Goal: Task Accomplishment & Management: Complete application form

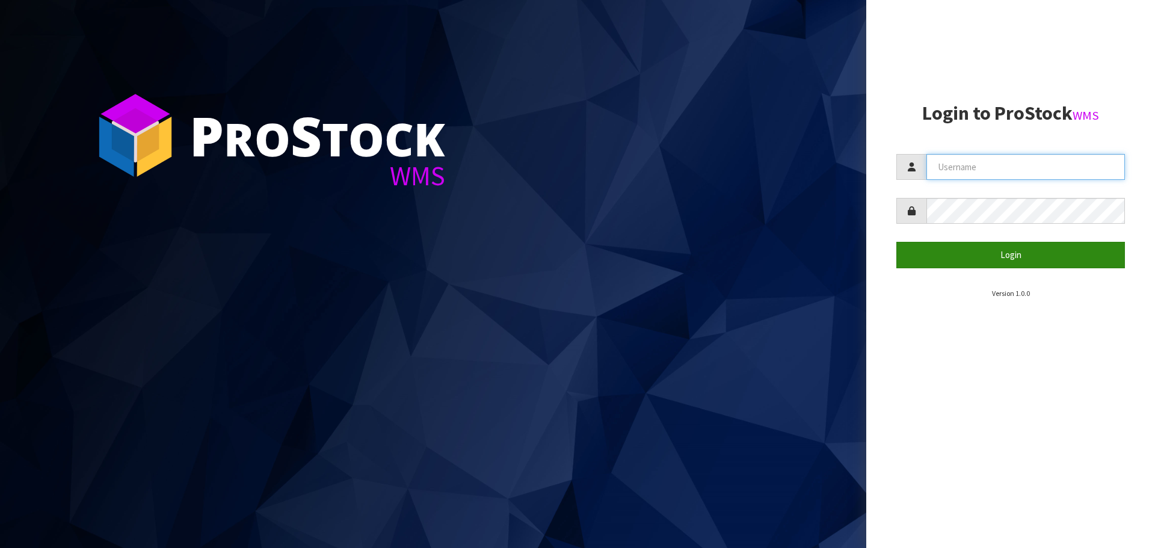
type input "THECLUTCHHUB"
click at [993, 260] on button "Login" at bounding box center [1010, 255] width 229 height 26
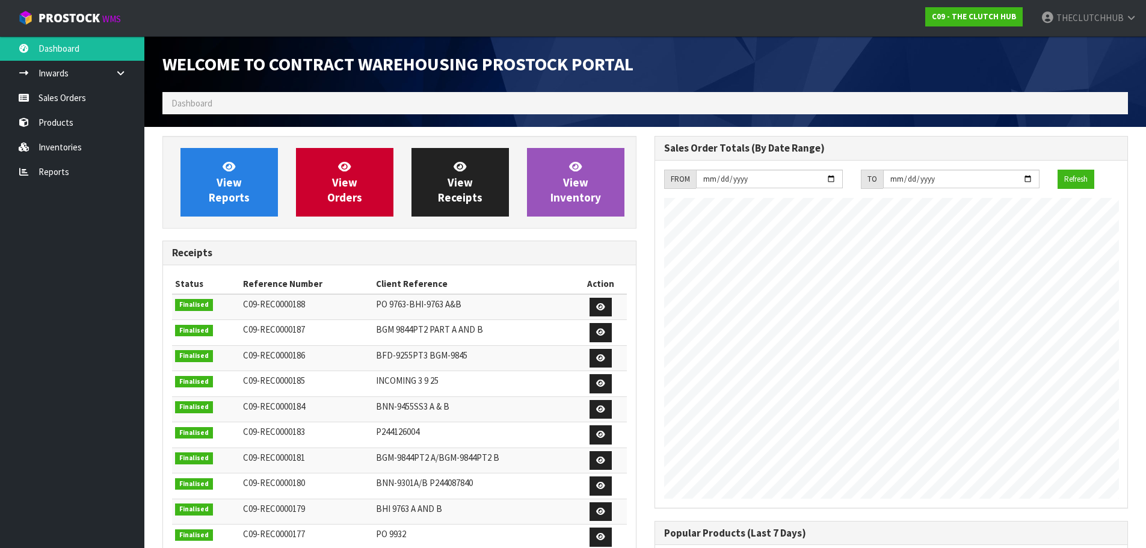
scroll to position [667, 492]
click at [103, 119] on link "Products" at bounding box center [72, 122] width 144 height 25
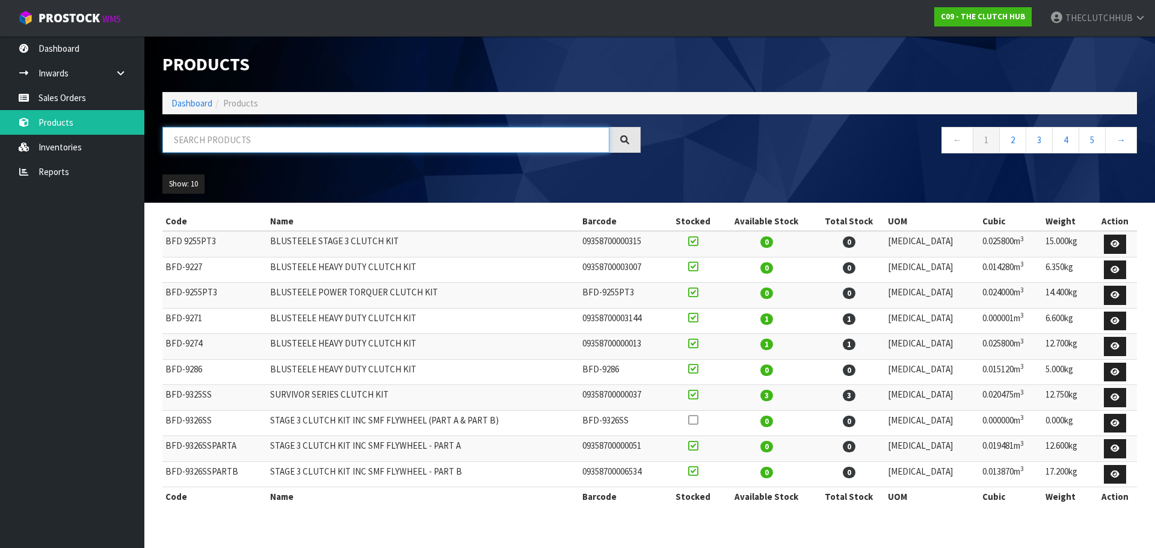
click at [201, 140] on input "text" at bounding box center [385, 140] width 447 height 26
type input "9239"
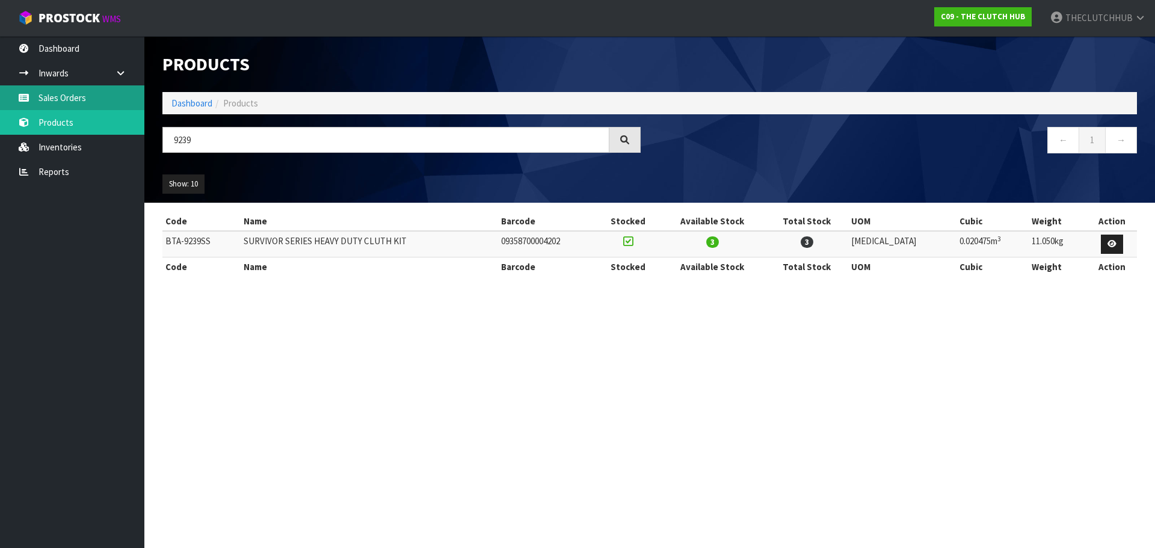
click at [80, 100] on link "Sales Orders" at bounding box center [72, 97] width 144 height 25
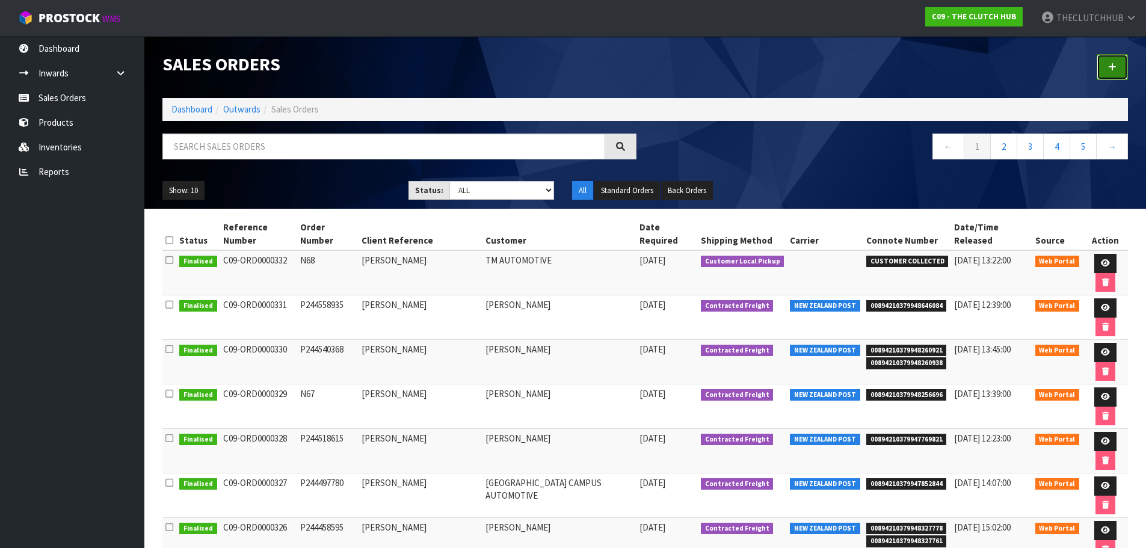
click at [1112, 69] on icon at bounding box center [1112, 67] width 8 height 9
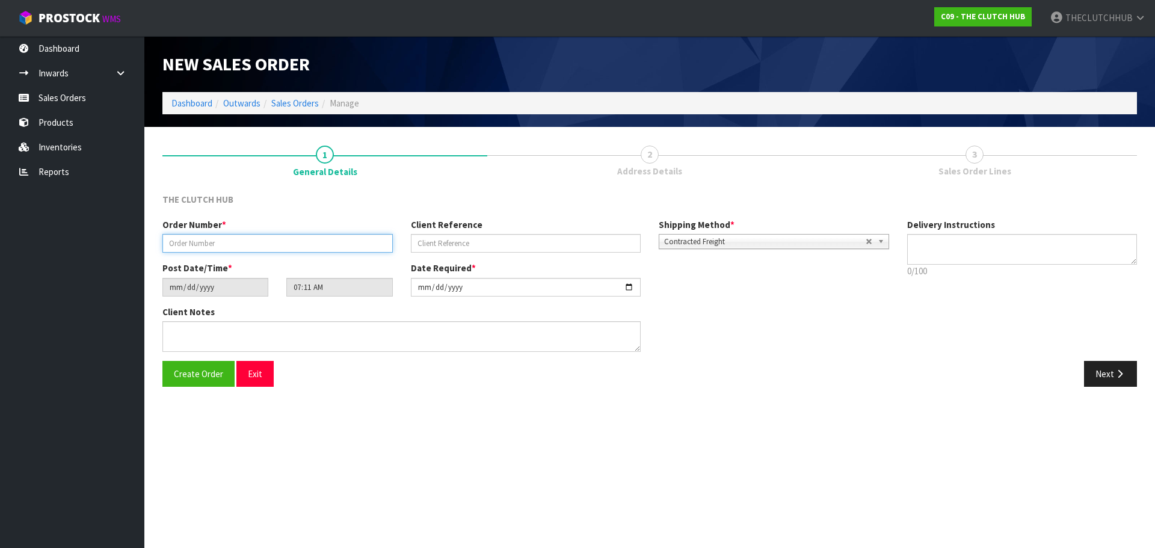
click at [208, 243] on input "text" at bounding box center [277, 243] width 230 height 19
paste input "P244627191"
type input "P244627191"
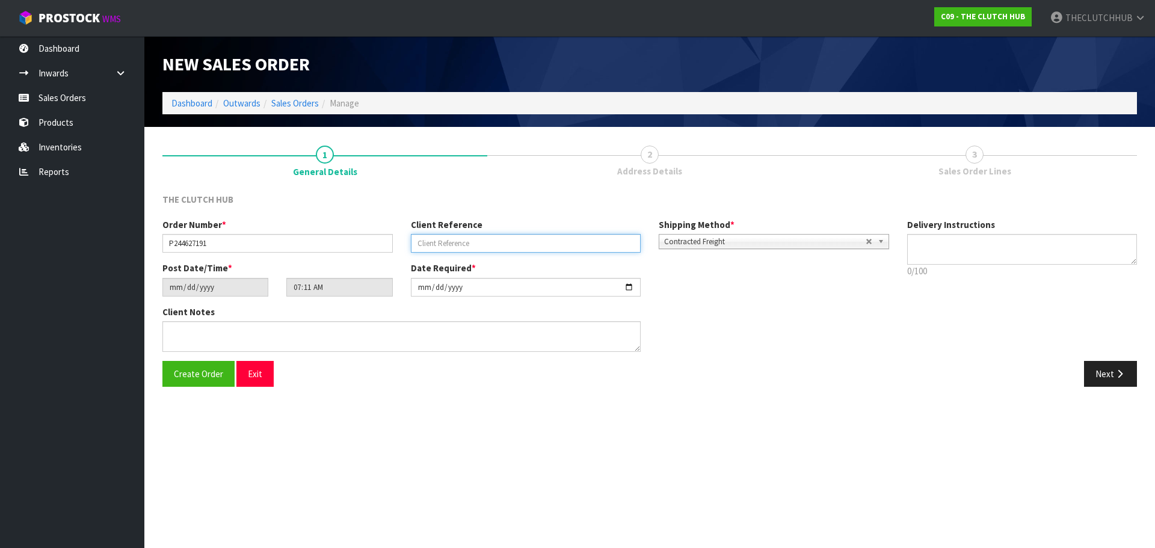
click at [434, 242] on input "text" at bounding box center [526, 243] width 230 height 19
paste input "[PERSON_NAME]"
type input "[PERSON_NAME]"
click at [173, 378] on button "Create Order" at bounding box center [198, 374] width 72 height 26
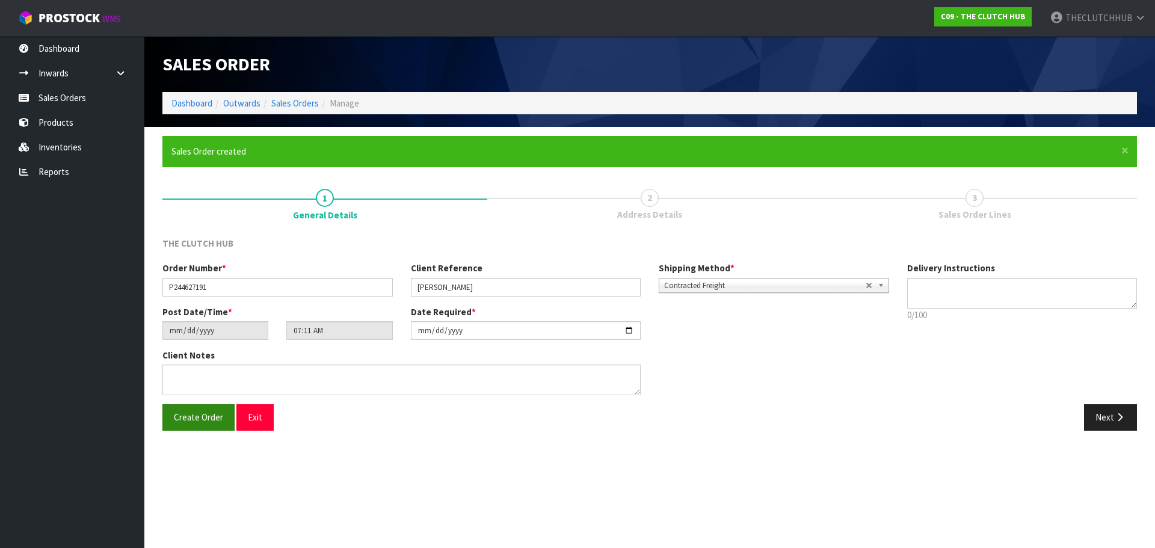
type input "09:11:00.000"
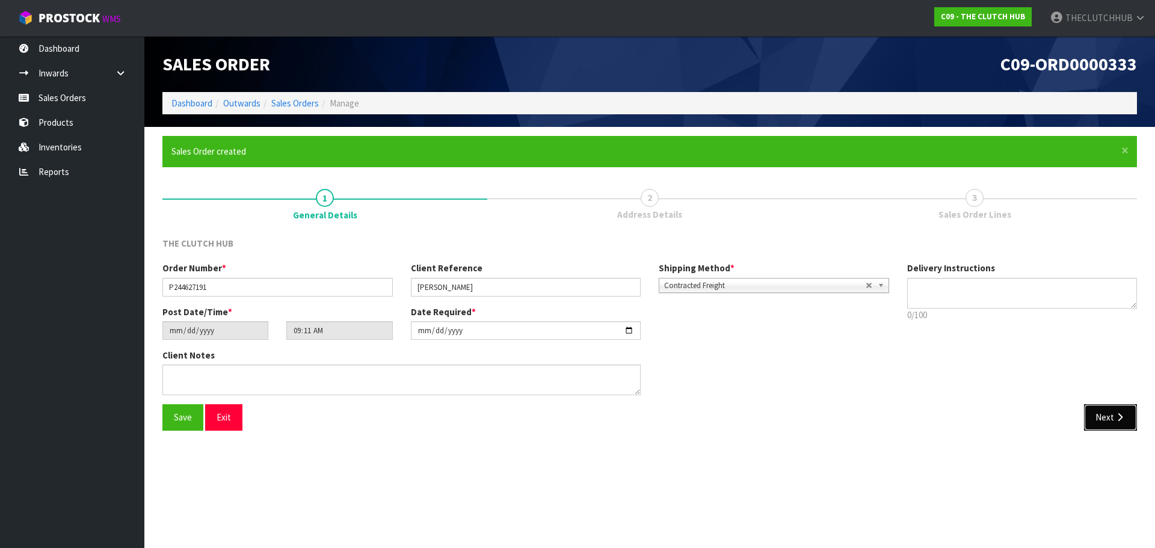
click at [1120, 410] on button "Next" at bounding box center [1110, 417] width 53 height 26
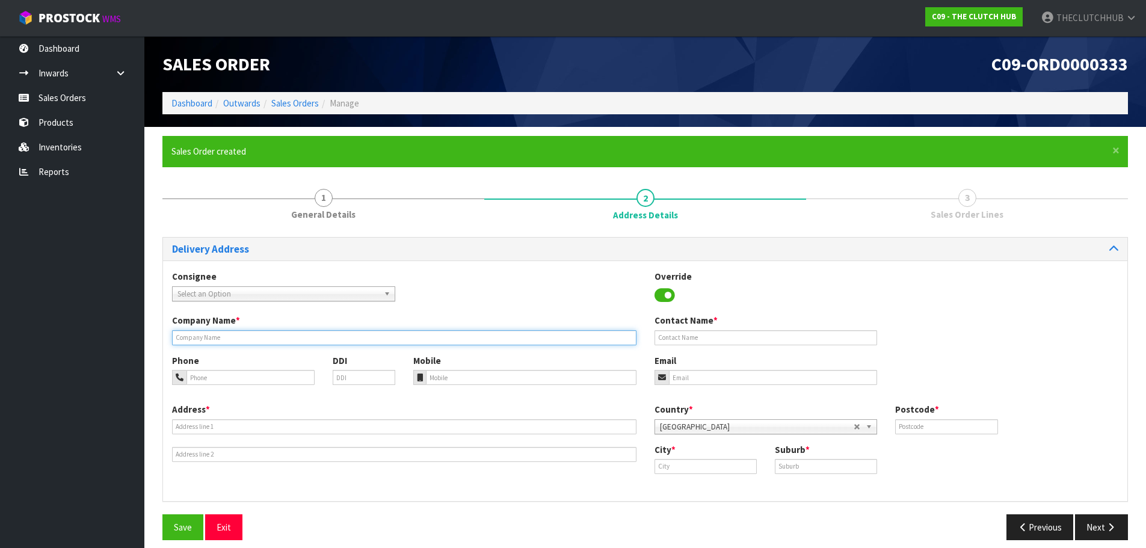
click at [233, 335] on input "text" at bounding box center [404, 337] width 464 height 15
paste input "[PERSON_NAME]"
type input "[PERSON_NAME]"
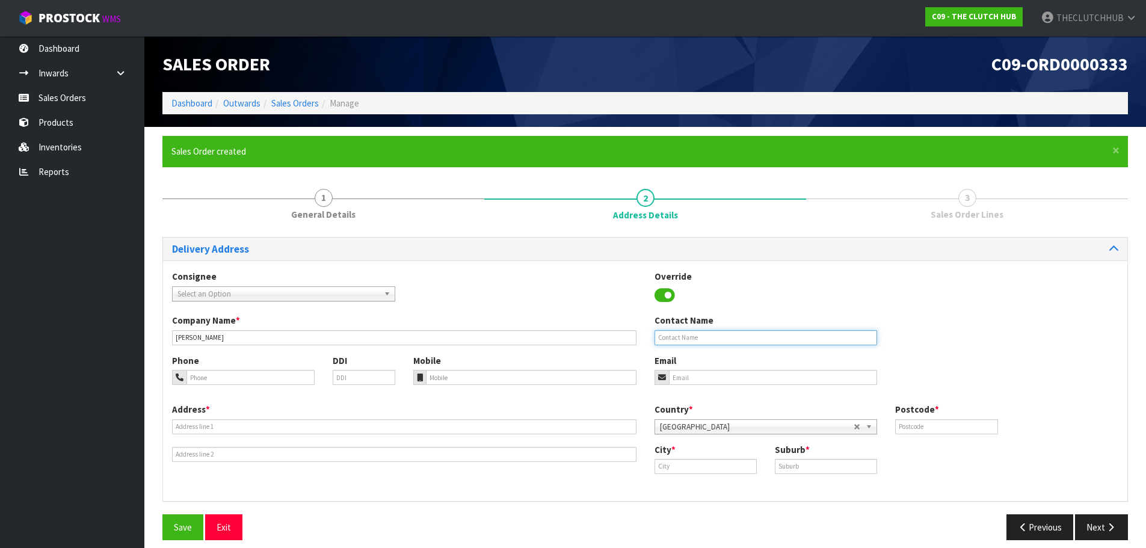
click at [757, 330] on input "text" at bounding box center [766, 337] width 223 height 15
paste input "[PERSON_NAME]"
type input "[PERSON_NAME]"
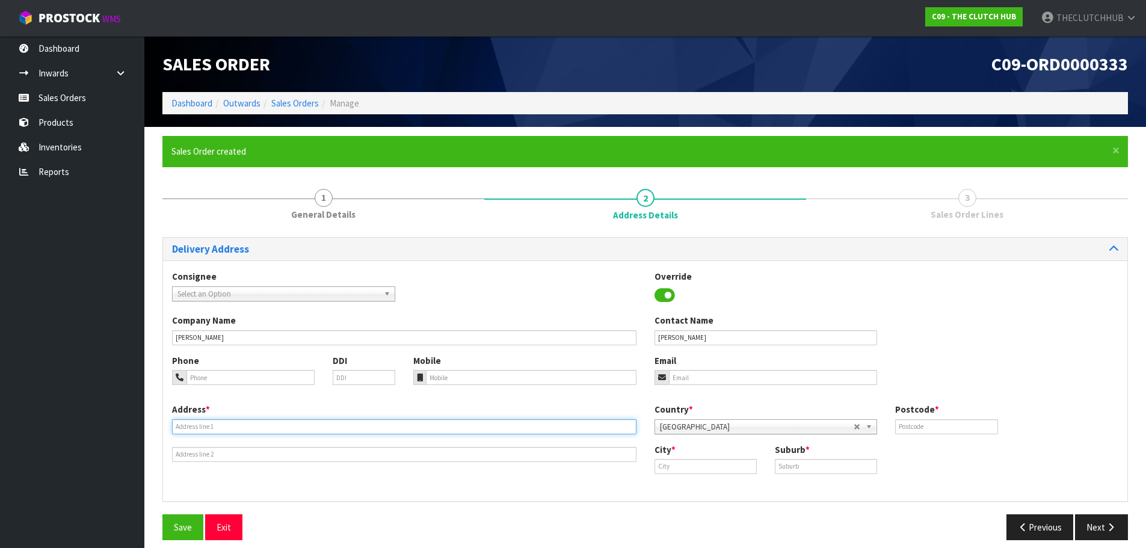
paste input "[STREET_ADDRESS][PERSON_NAME]"
type input "[STREET_ADDRESS][PERSON_NAME]"
paste input "020 40644082"
type input "020 40644082"
click at [687, 373] on input "email" at bounding box center [773, 377] width 209 height 15
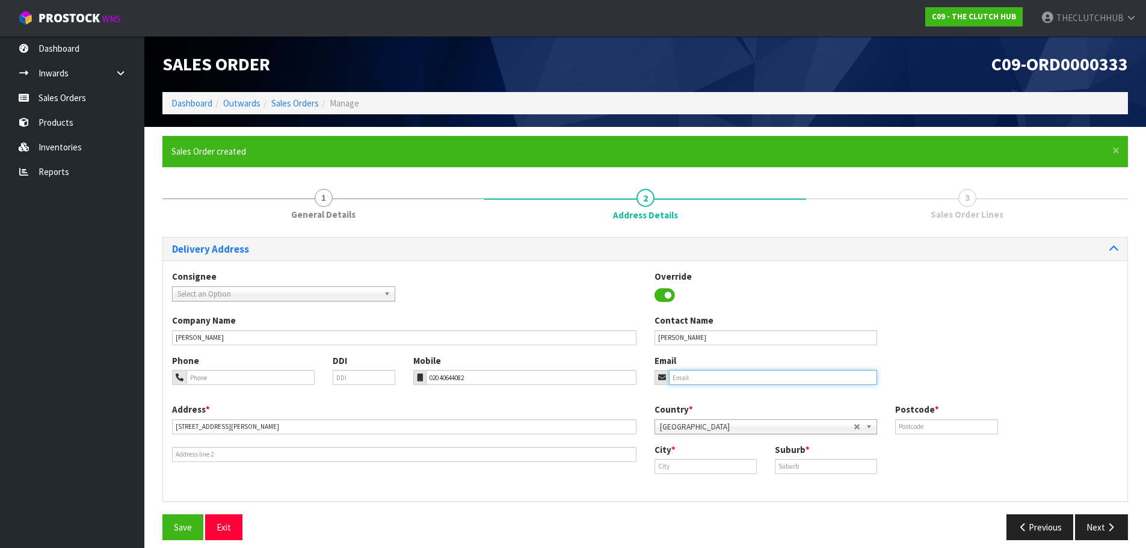
paste input "[EMAIL_ADDRESS][DOMAIN_NAME]"
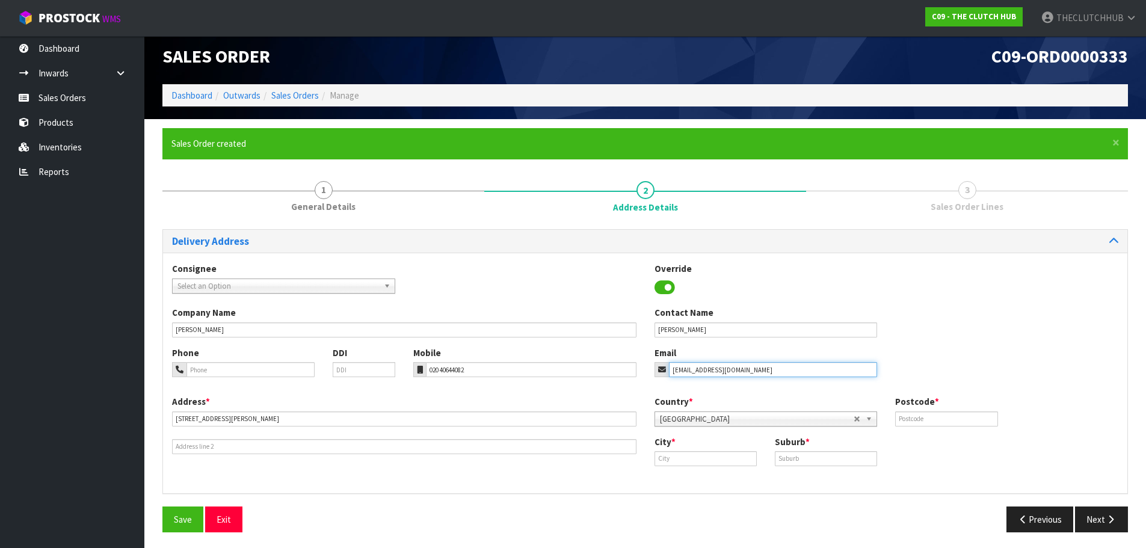
scroll to position [10, 0]
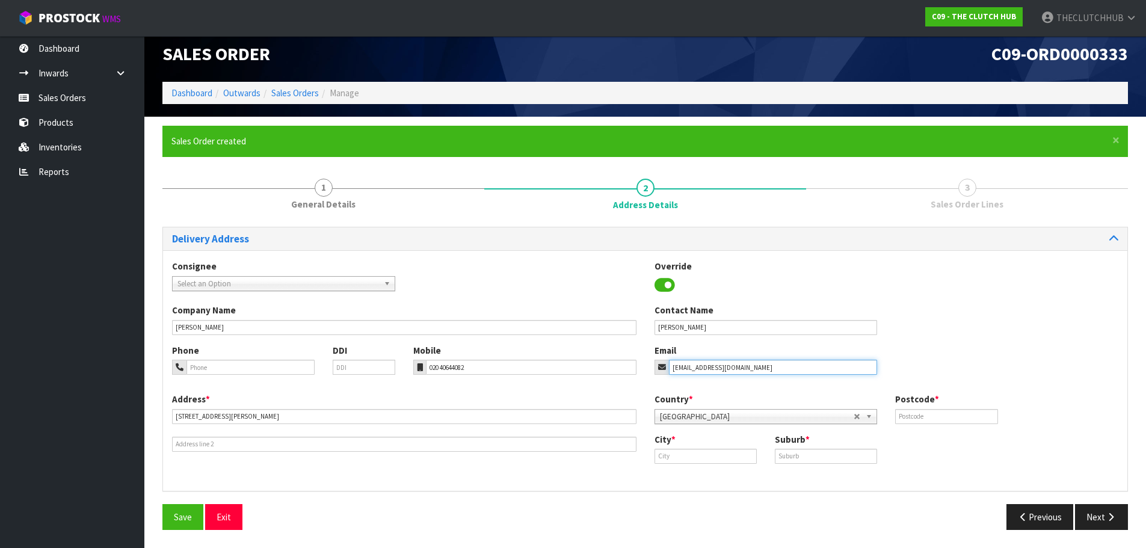
type input "[EMAIL_ADDRESS][DOMAIN_NAME]"
click at [942, 421] on input "text" at bounding box center [946, 416] width 102 height 15
type input "6"
type input "3600"
click at [668, 457] on input "text" at bounding box center [706, 456] width 102 height 15
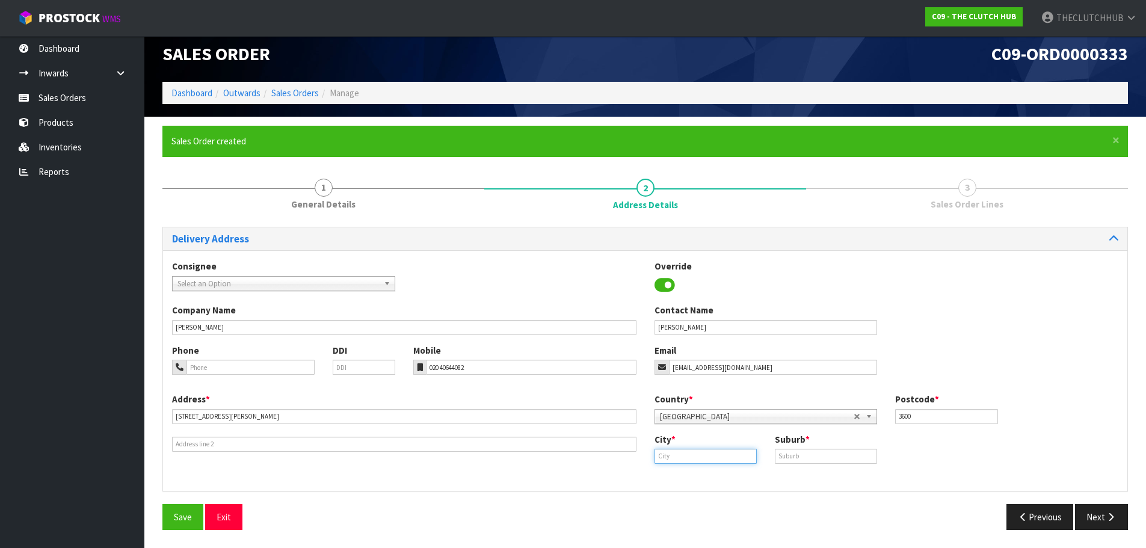
paste input "Paeroa"
click at [695, 478] on link "Paero a" at bounding box center [702, 477] width 95 height 16
type input "Paeroa"
click at [807, 450] on input "text" at bounding box center [826, 456] width 102 height 15
paste input "PAEROA"
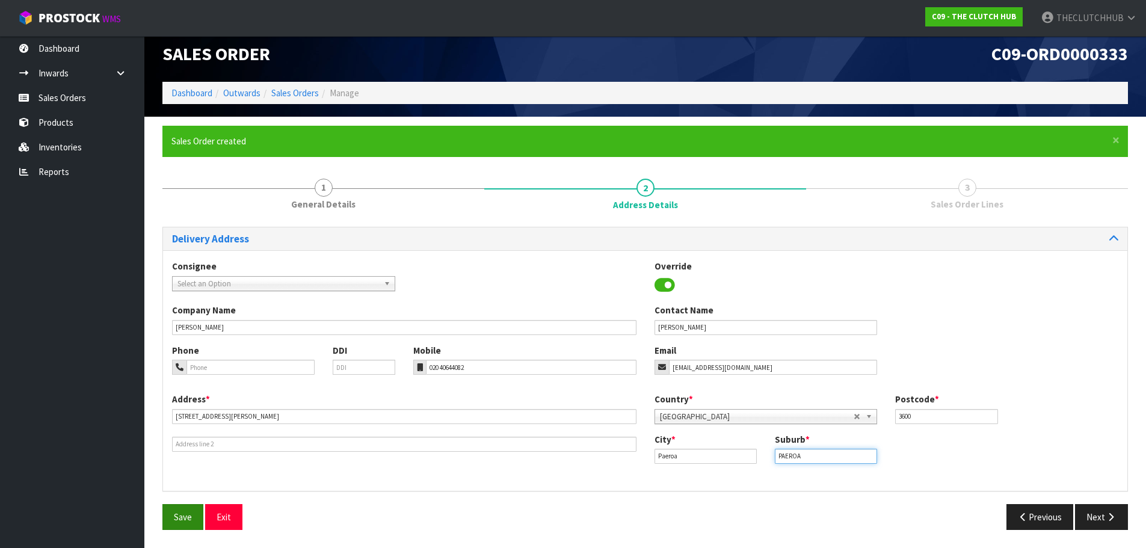
type input "PAEROA"
click at [171, 518] on button "Save" at bounding box center [182, 517] width 41 height 26
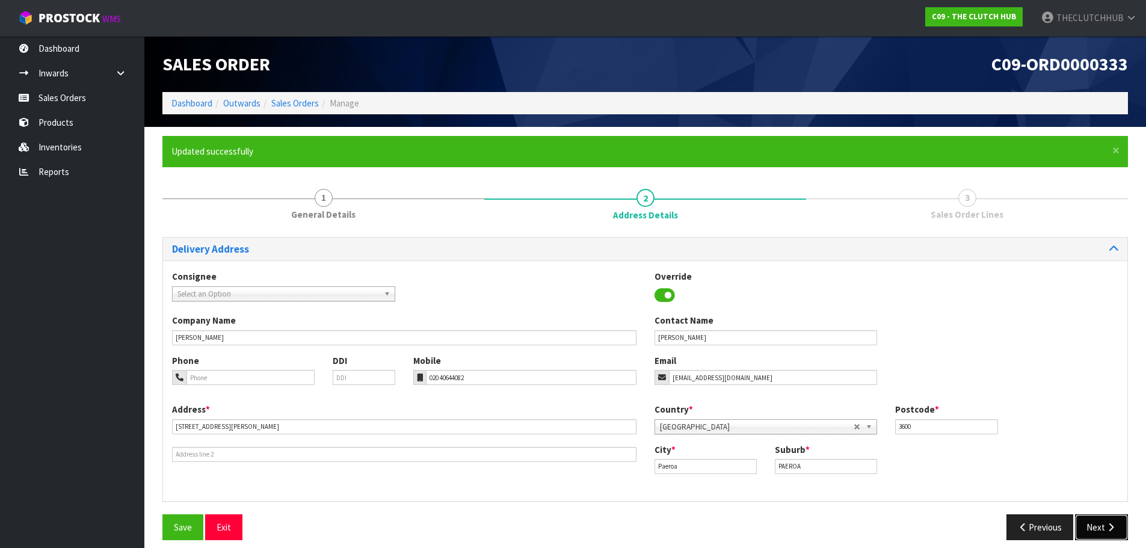
click at [1103, 520] on button "Next" at bounding box center [1101, 527] width 53 height 26
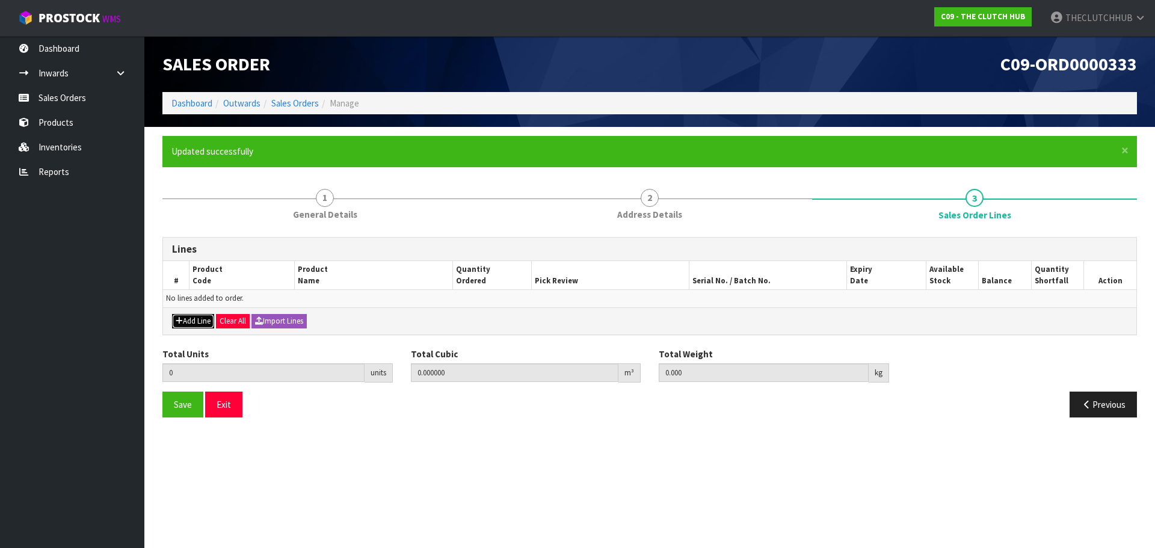
click at [188, 326] on button "Add Line" at bounding box center [193, 321] width 42 height 14
type input "0"
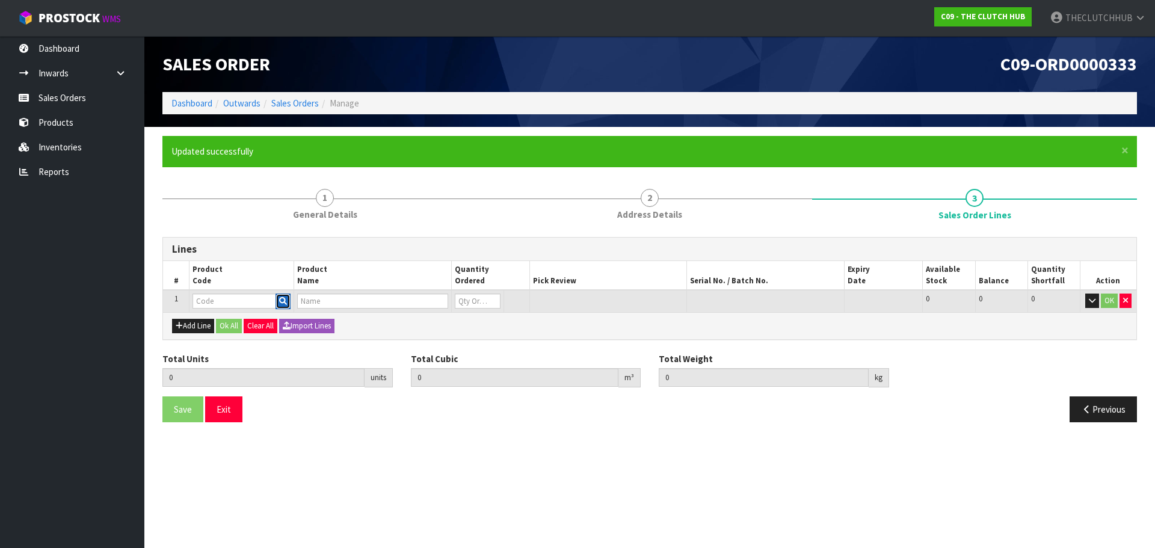
click at [286, 299] on icon "button" at bounding box center [283, 301] width 8 height 8
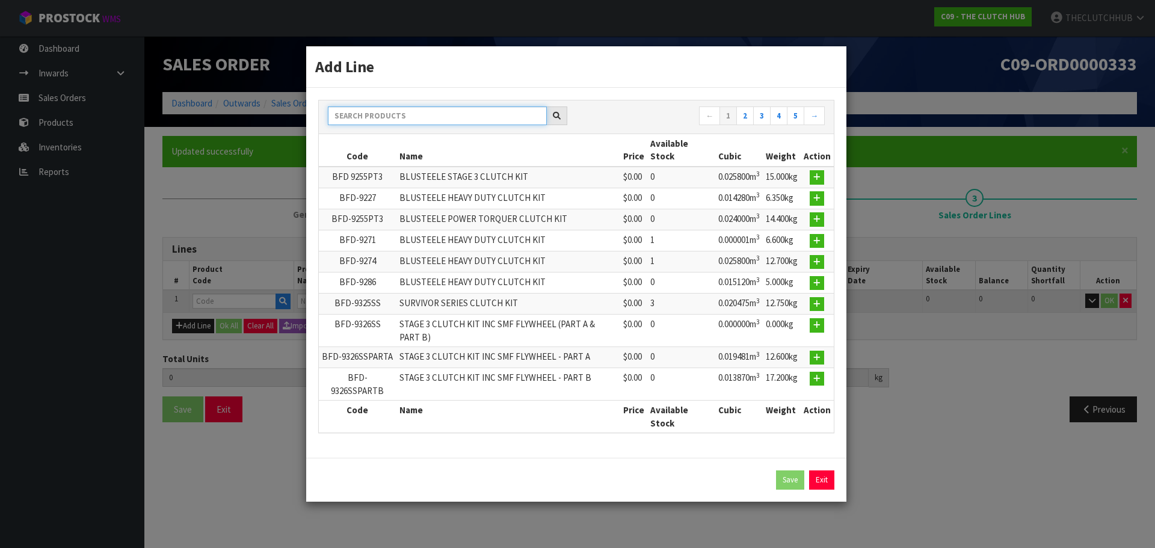
click at [359, 111] on input "text" at bounding box center [437, 115] width 219 height 19
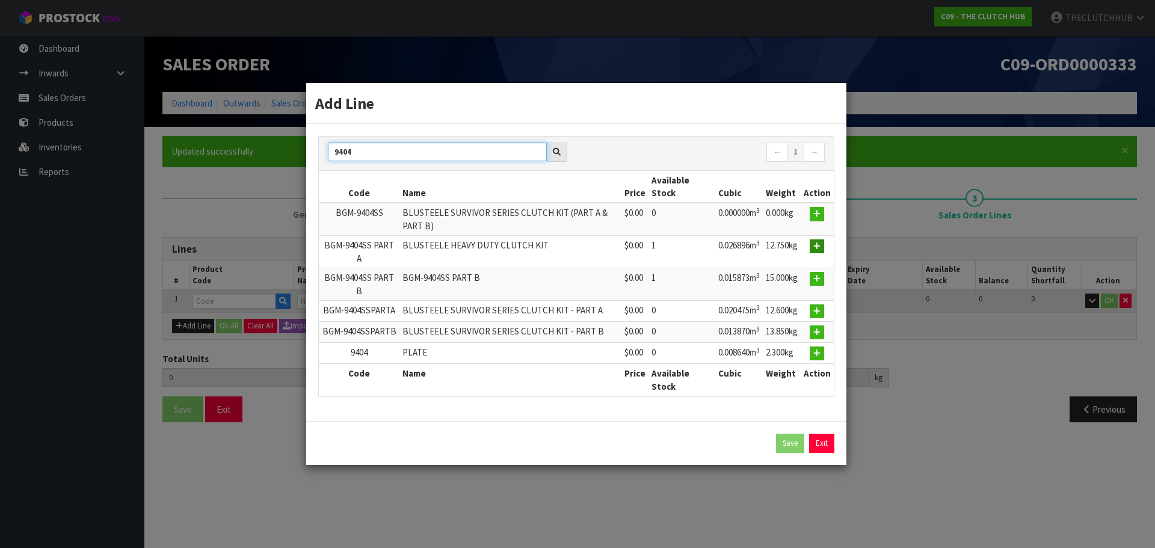
type input "9404"
click at [821, 249] on icon "button" at bounding box center [816, 246] width 7 height 8
type input "0.000000"
type input "0.000"
type input "BGM-9404SS PART A"
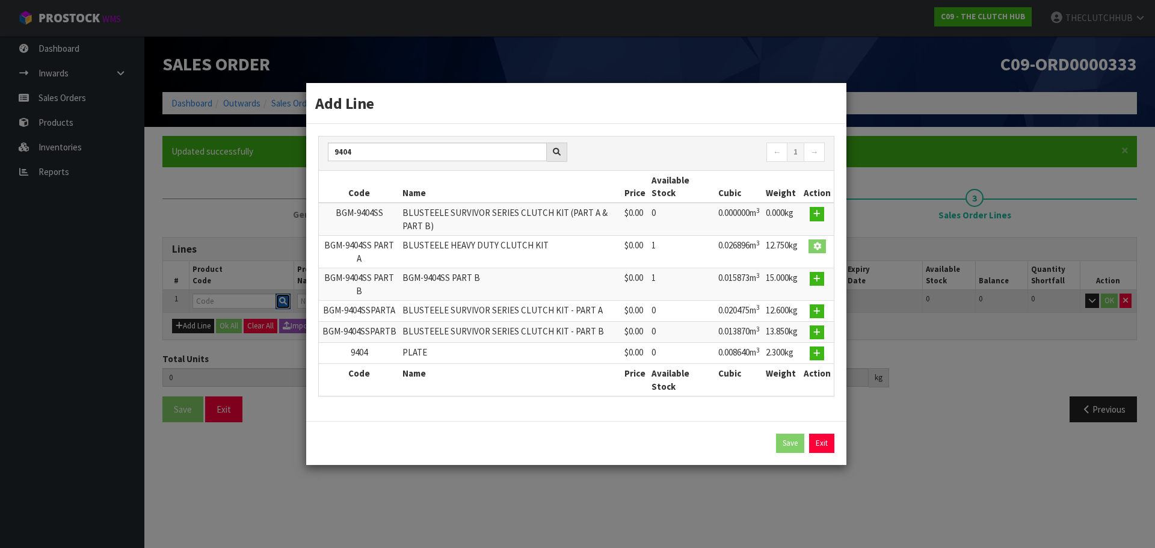
type input "BLUSTEELE HEAVY DUTY CLUTCH KIT"
type input "0"
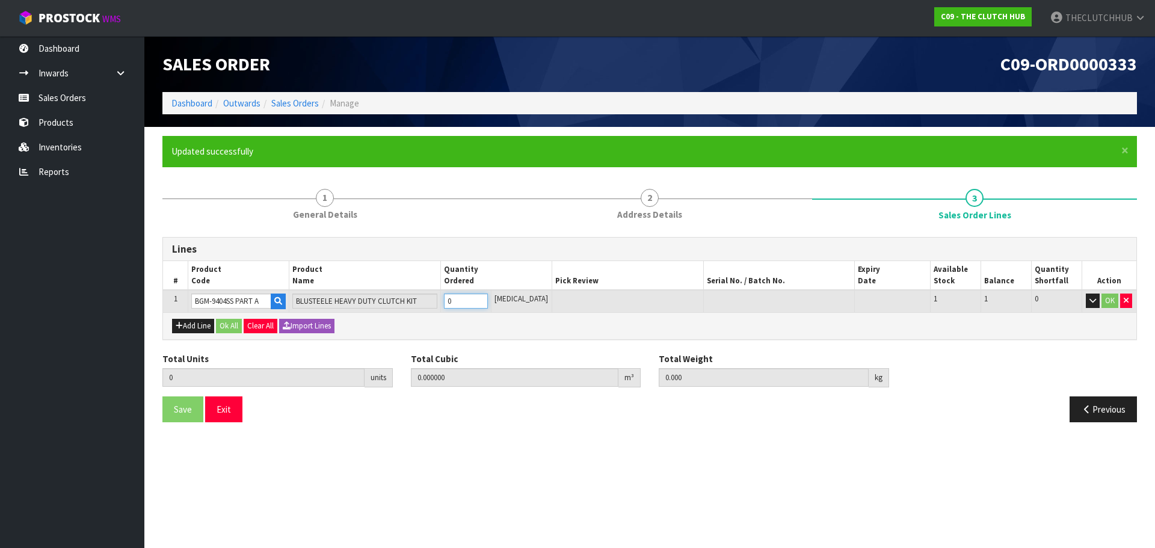
drag, startPoint x: 480, startPoint y: 304, endPoint x: 451, endPoint y: 303, distance: 28.9
click at [452, 304] on td "0" at bounding box center [465, 301] width 51 height 22
type input "1"
type input "0.026896"
type input "12.75"
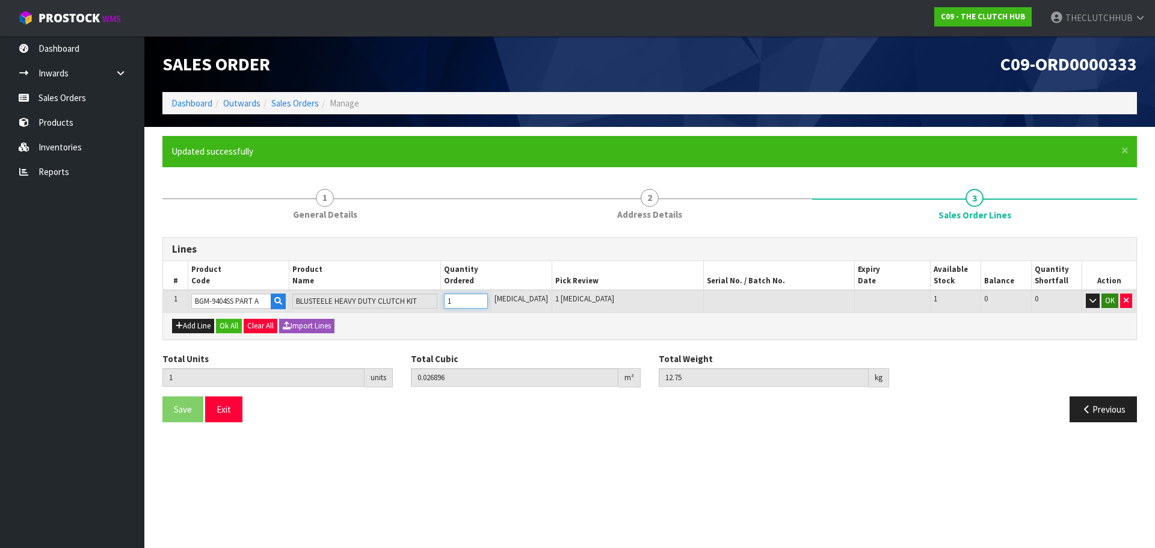
type input "1"
click at [1108, 302] on button "OK" at bounding box center [1110, 301] width 17 height 14
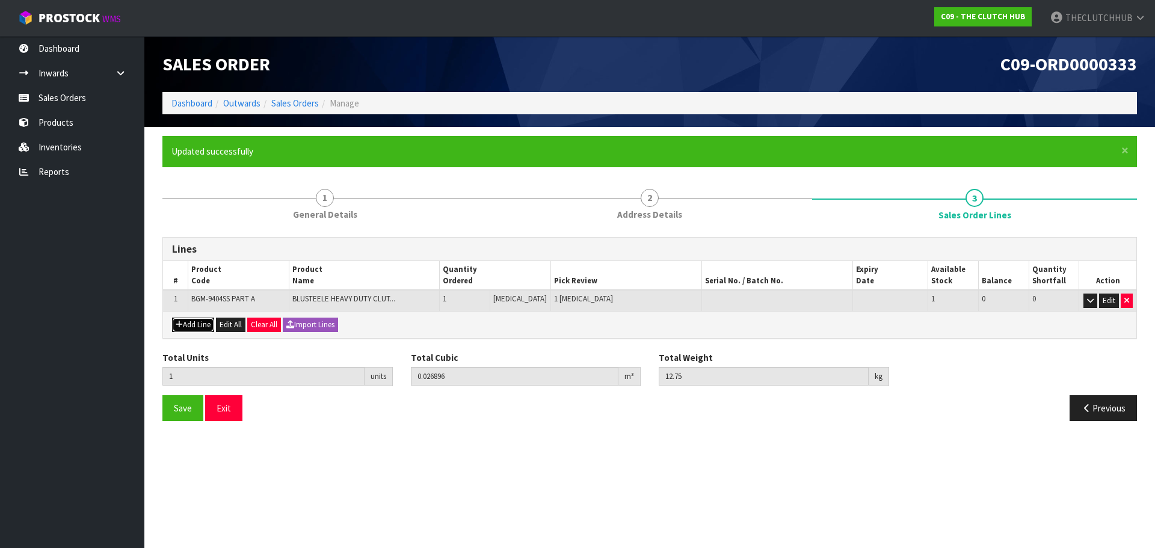
click at [187, 321] on button "Add Line" at bounding box center [193, 325] width 42 height 14
type input "0"
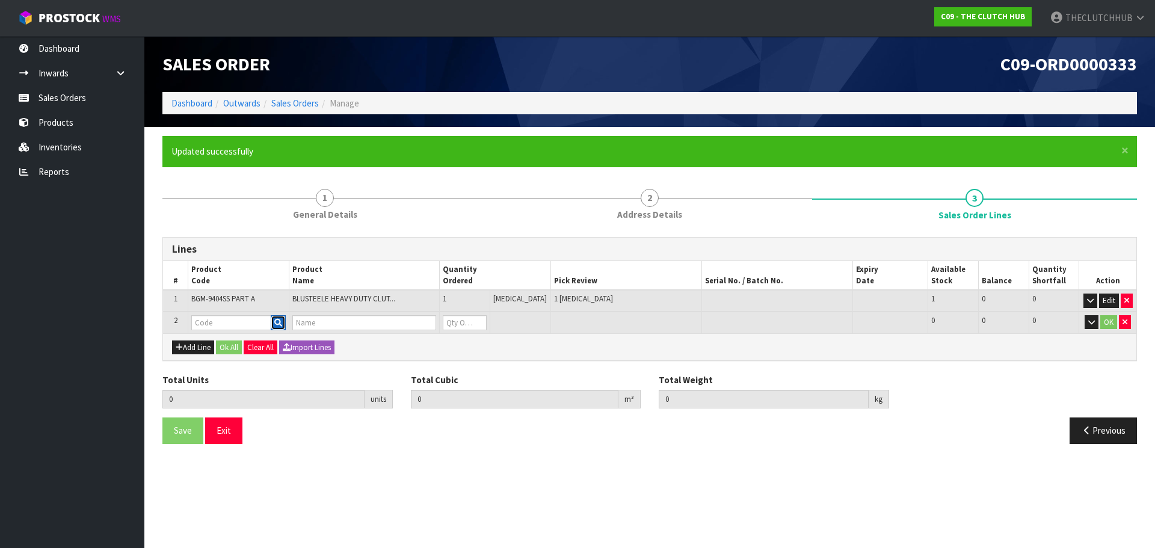
click at [282, 322] on icon "button" at bounding box center [278, 323] width 8 height 8
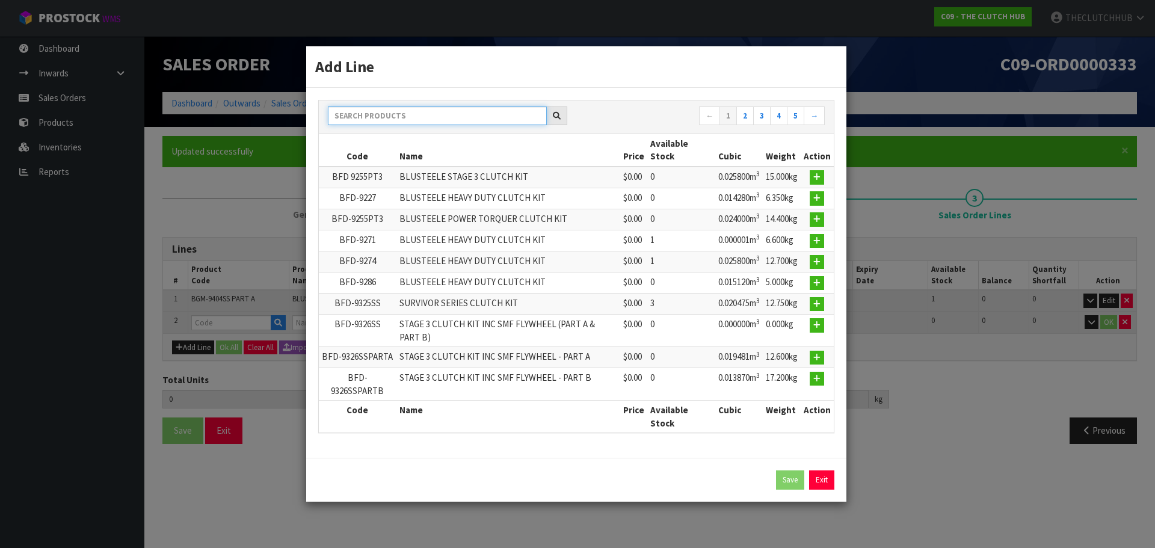
click at [395, 114] on input "text" at bounding box center [437, 115] width 219 height 19
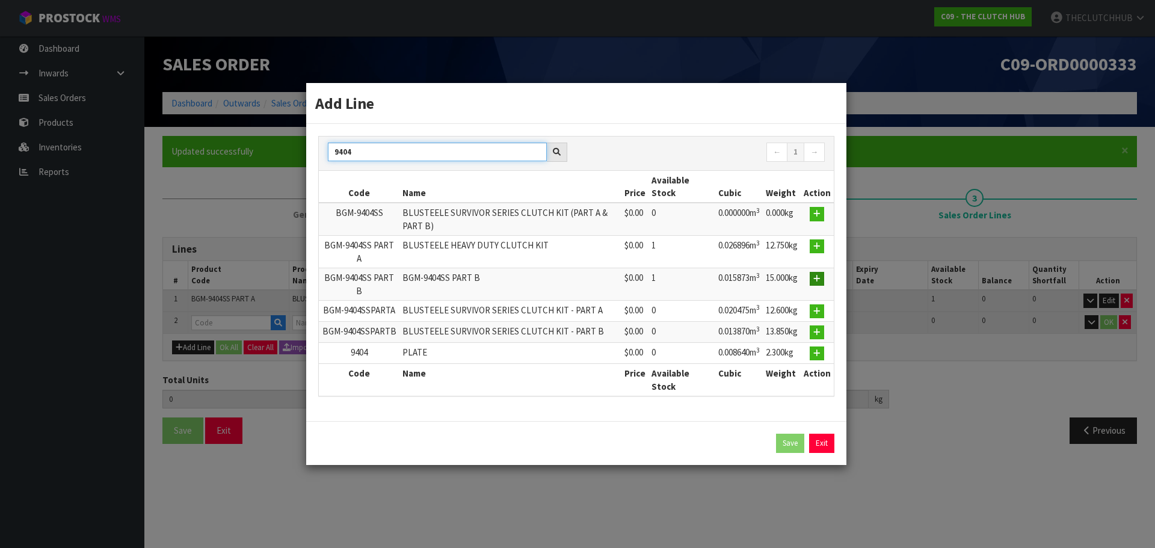
type input "9404"
click at [817, 276] on icon "button" at bounding box center [816, 279] width 7 height 8
type input "1"
type input "0.026896"
type input "12.75"
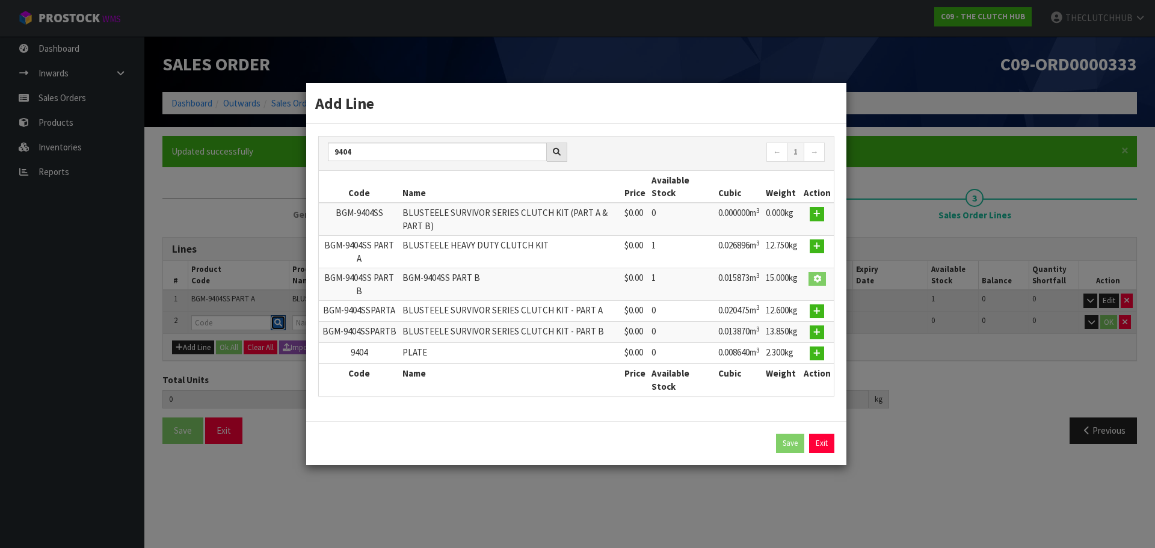
type input "BGM-9404SS PART B"
type input "0"
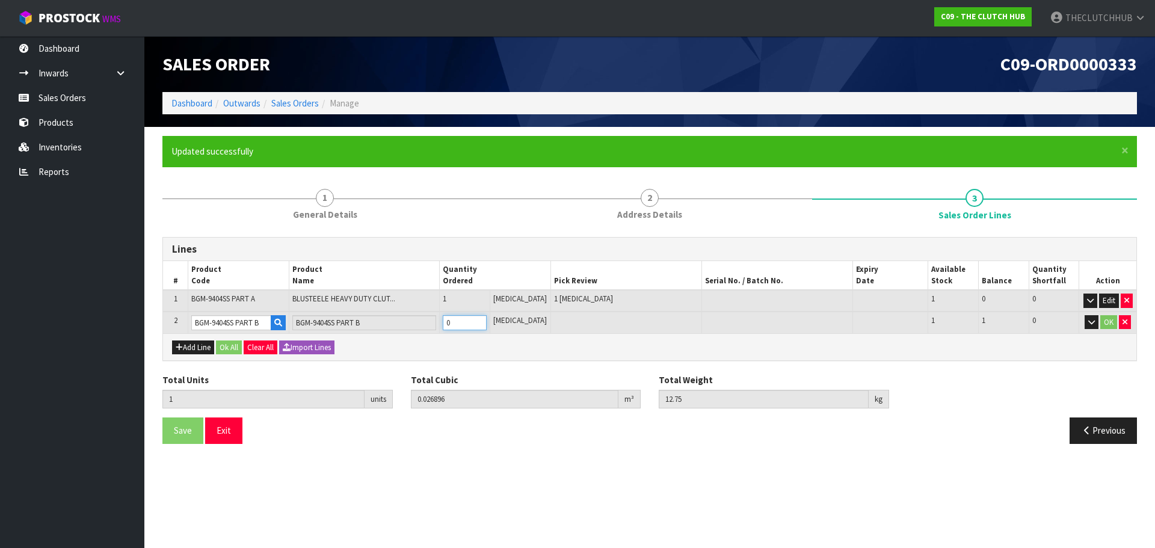
drag, startPoint x: 470, startPoint y: 323, endPoint x: 461, endPoint y: 323, distance: 9.6
click at [461, 323] on input "0" at bounding box center [465, 322] width 44 height 15
click at [459, 324] on input "0" at bounding box center [465, 322] width 44 height 15
type input "0"
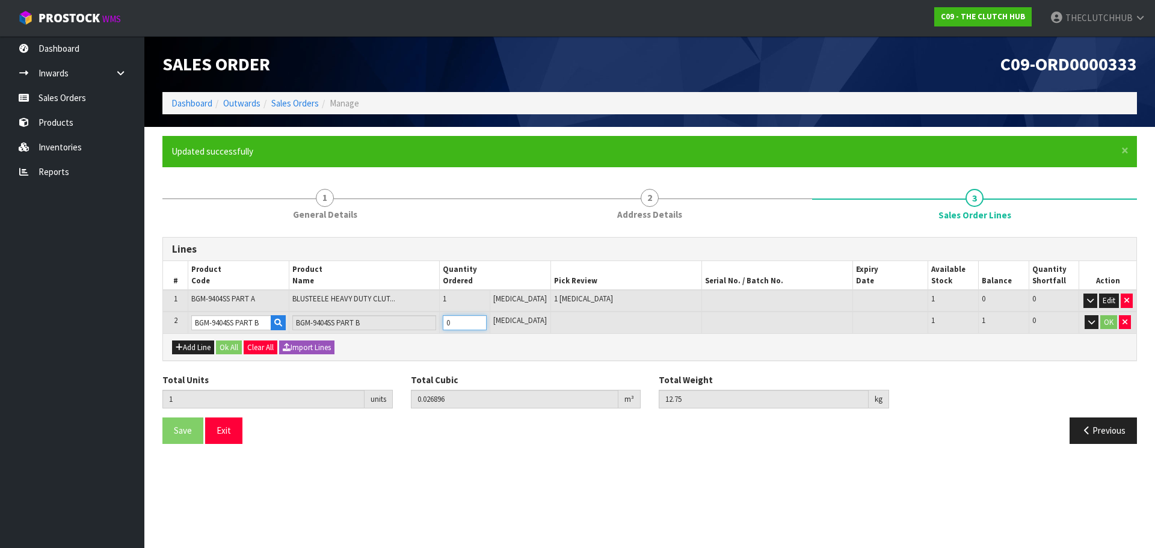
type input "0"
type input "2"
type input "0.042769"
type input "27.75"
type input "1"
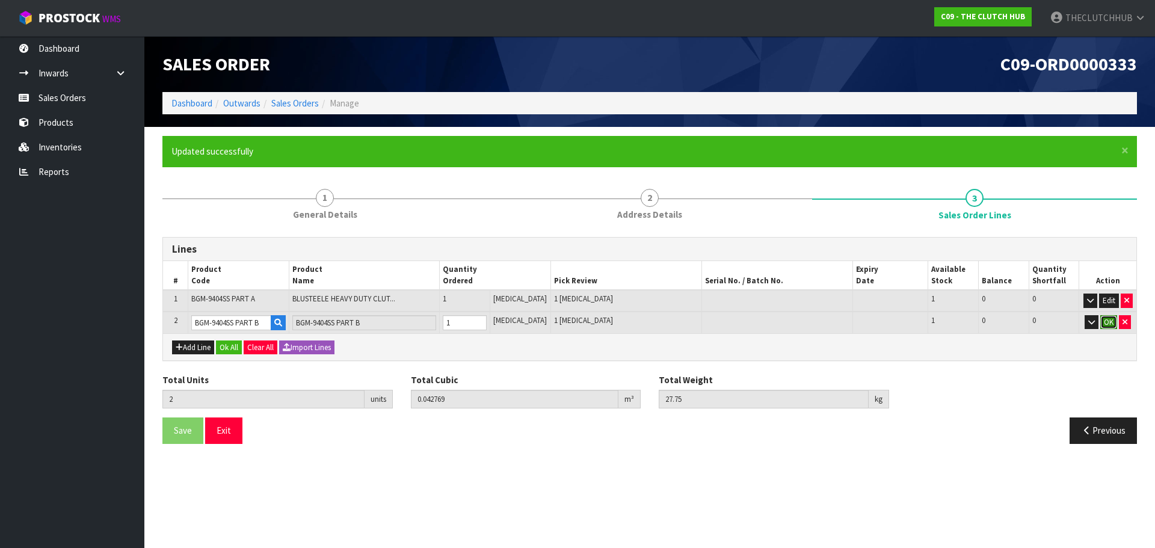
click at [1108, 322] on button "OK" at bounding box center [1108, 322] width 17 height 14
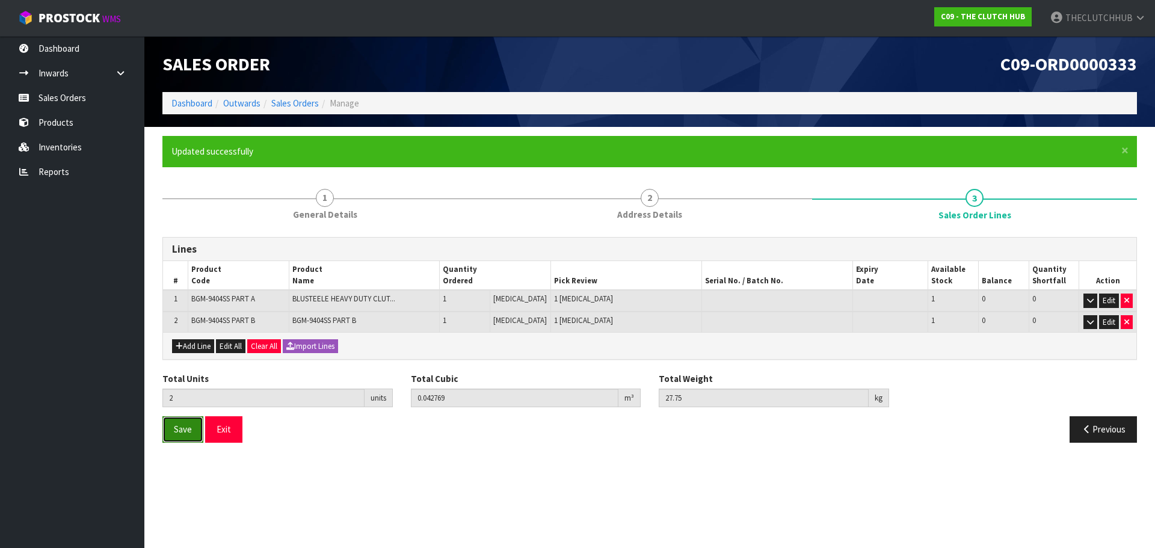
click at [184, 431] on span "Save" at bounding box center [183, 429] width 18 height 11
click at [231, 434] on button "Exit" at bounding box center [223, 429] width 37 height 26
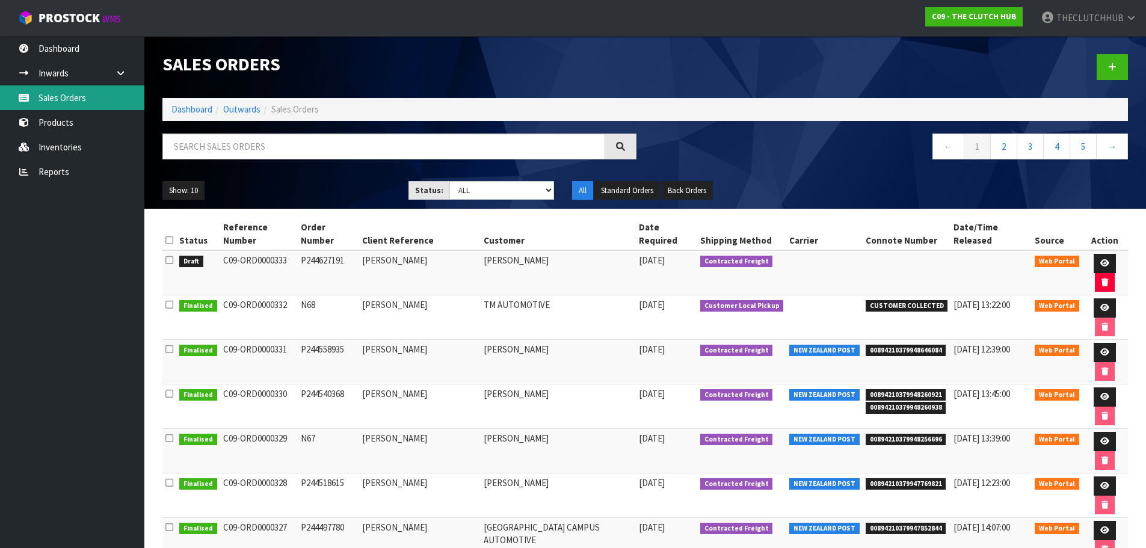
click at [94, 105] on link "Sales Orders" at bounding box center [72, 97] width 144 height 25
click at [1111, 66] on icon at bounding box center [1112, 67] width 8 height 9
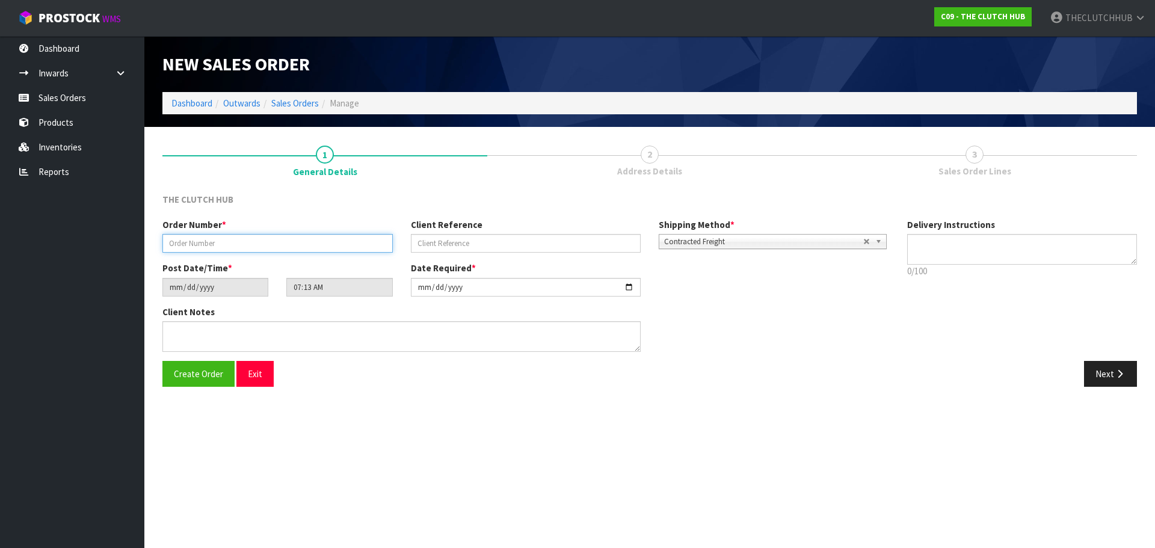
paste input "P244645509"
type input "P244645509"
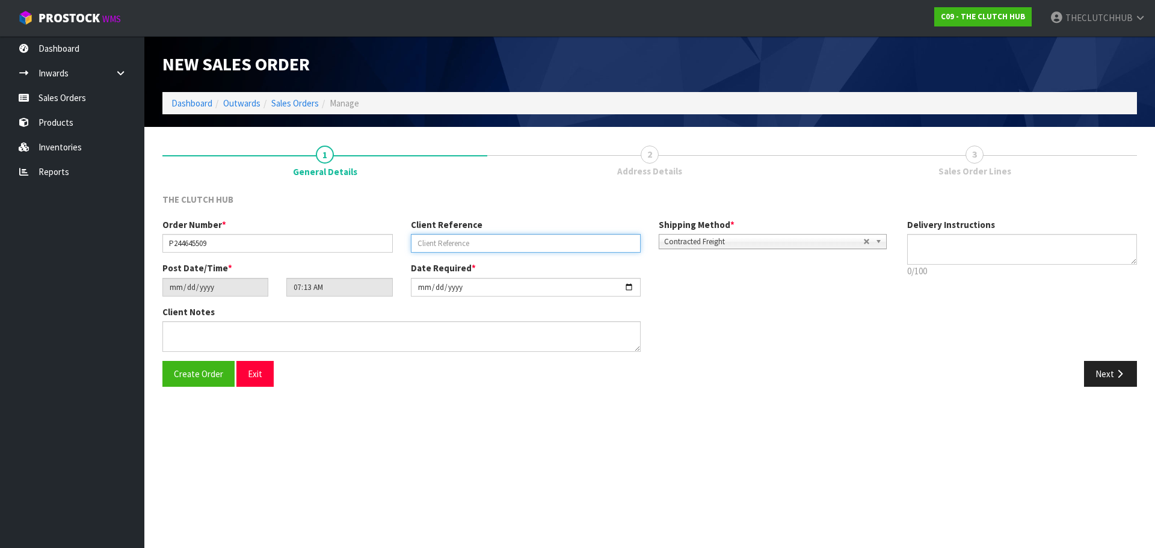
paste input "[PERSON_NAME]"
type input "[PERSON_NAME]"
click at [191, 378] on span "Create Order" at bounding box center [198, 373] width 49 height 11
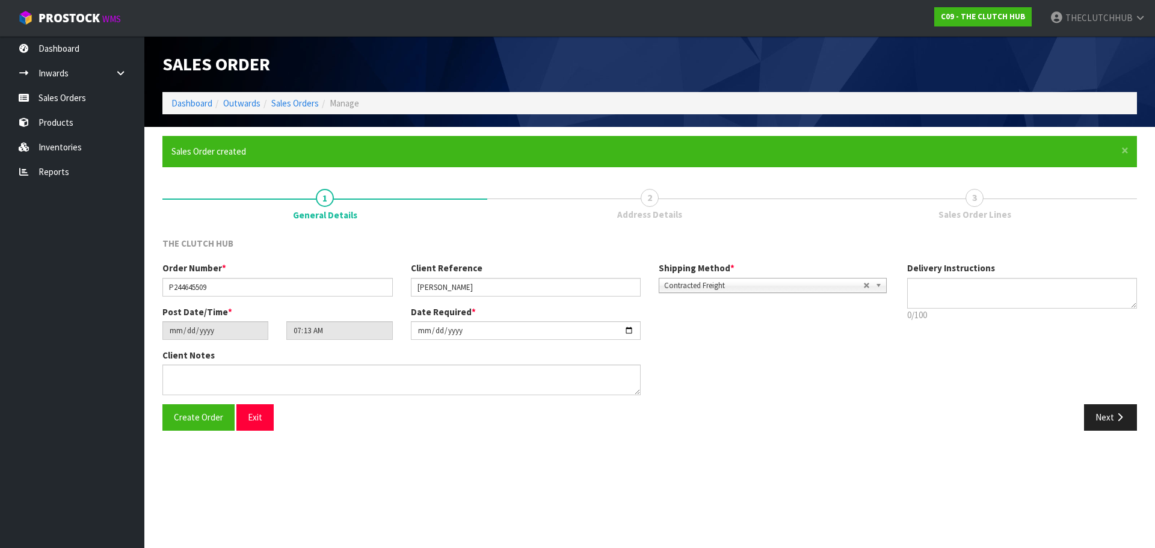
type input "09:13:00.000"
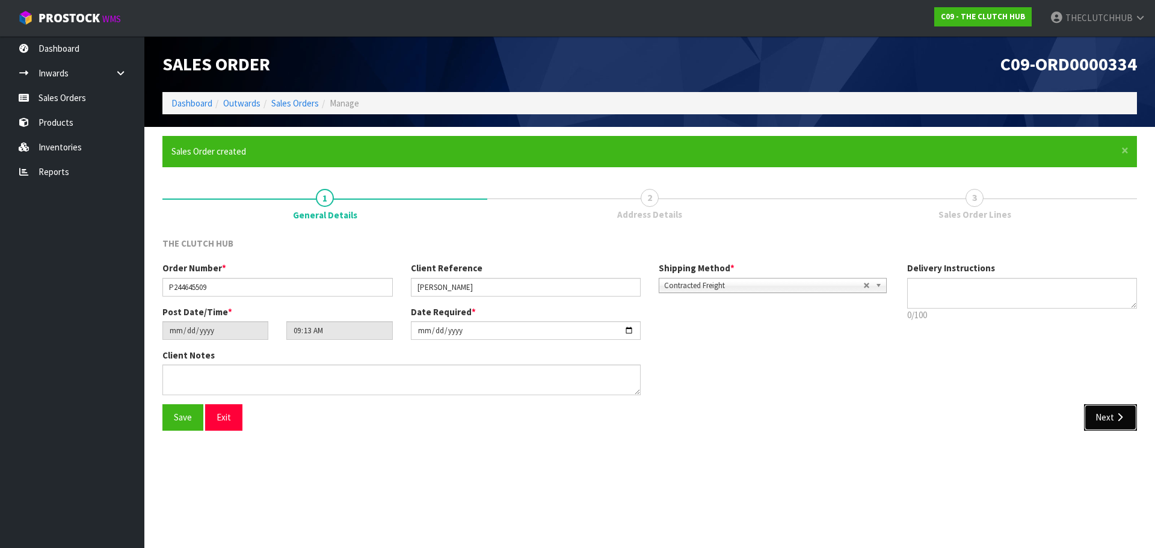
click at [1094, 414] on button "Next" at bounding box center [1110, 417] width 53 height 26
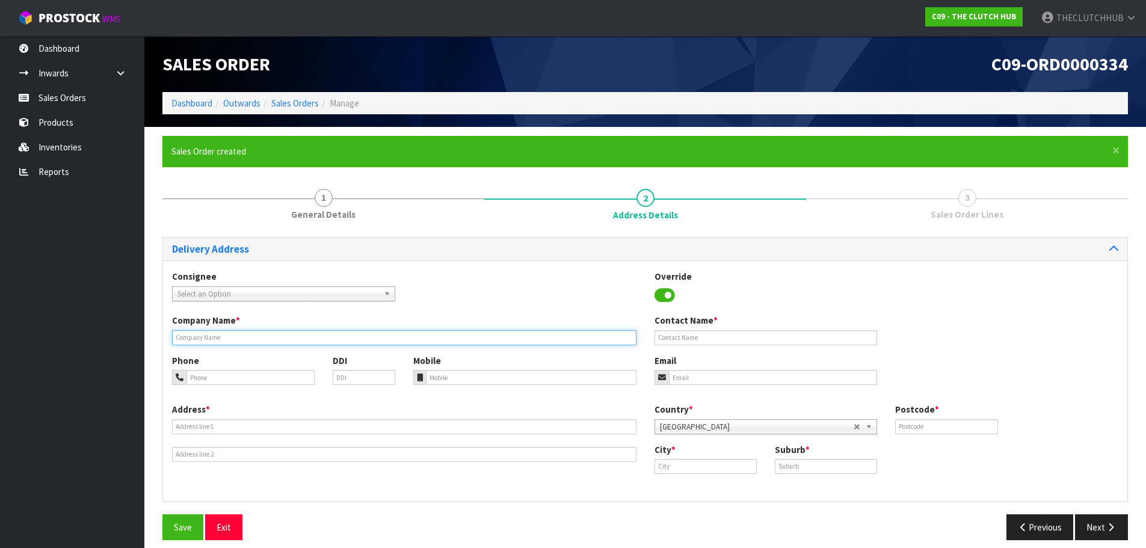
paste input "[PERSON_NAME]"
type input "[PERSON_NAME]"
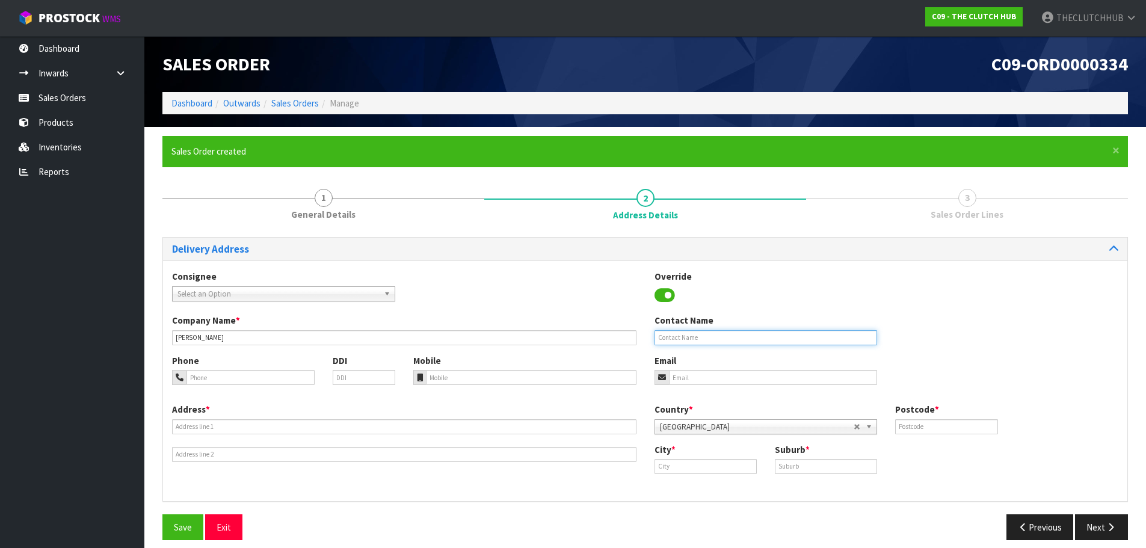
paste input "[PERSON_NAME]"
type input "[PERSON_NAME]"
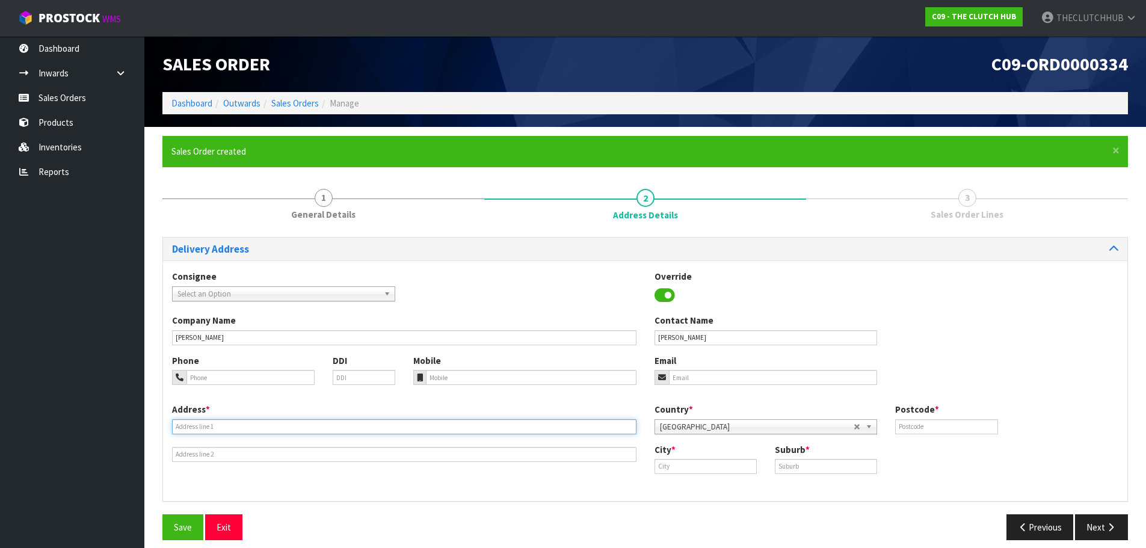
paste input "[STREET_ADDRESS]"
type input "[STREET_ADDRESS]"
paste input "027 4508934"
type input "027 4508934"
click at [702, 374] on input "email" at bounding box center [773, 377] width 209 height 15
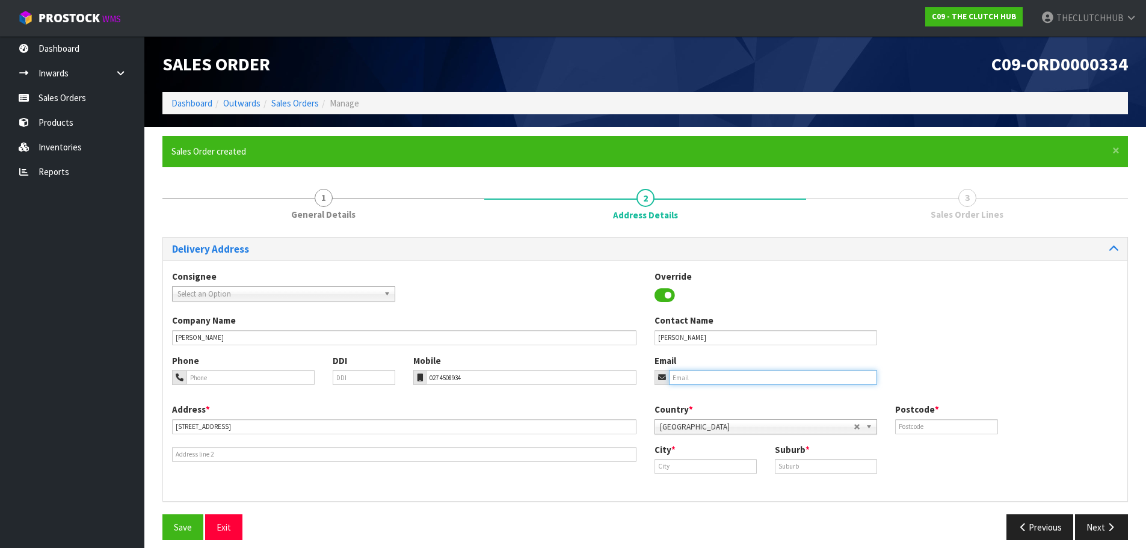
paste input "[DOMAIN_NAME][EMAIL_ADDRESS][DOMAIN_NAME]"
type input "[DOMAIN_NAME][EMAIL_ADDRESS][DOMAIN_NAME]"
paste input "Matapuna"
type input "Matapuna"
paste input "MATAPUNA"
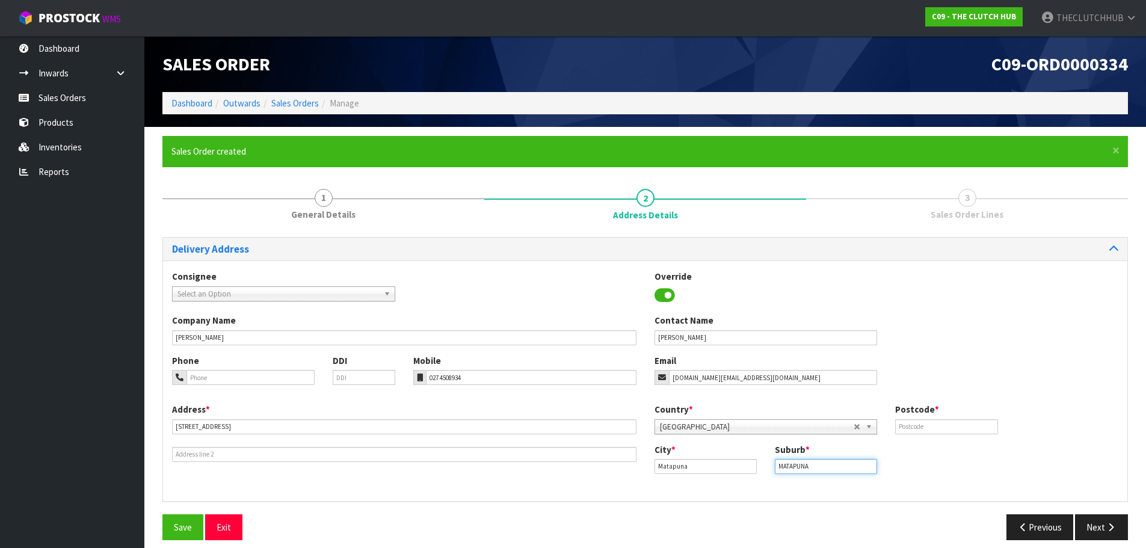
type input "MATAPUNA"
drag, startPoint x: 708, startPoint y: 471, endPoint x: 638, endPoint y: 476, distance: 70.6
click at [638, 476] on div "Address * [STREET_ADDRESS] Country * [GEOGRAPHIC_DATA] [GEOGRAPHIC_DATA] [GEOGR…" at bounding box center [645, 447] width 964 height 89
paste input "Taumarunui"
type input "Taumarunui"
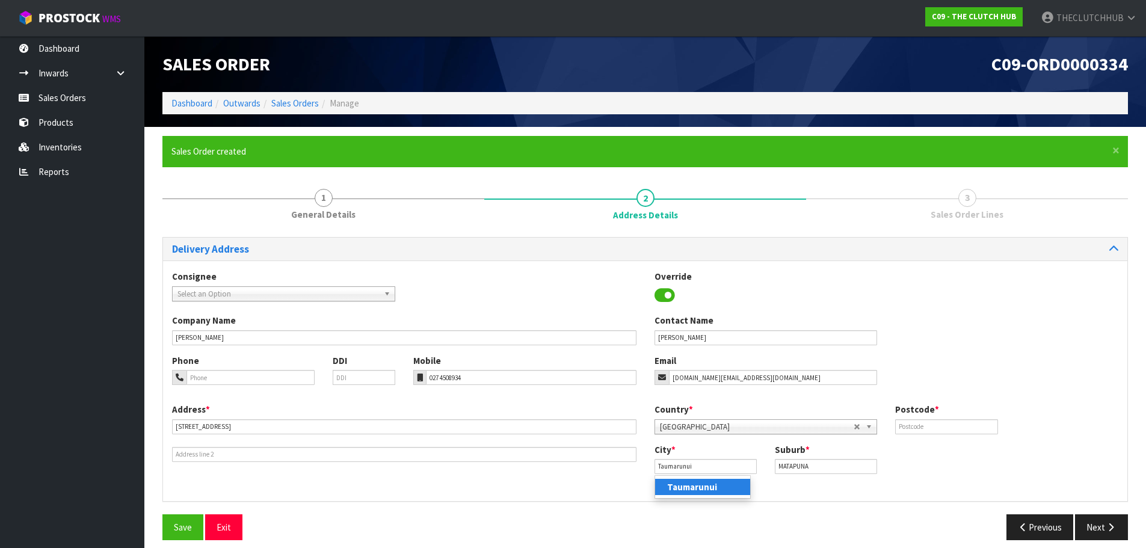
click at [664, 485] on link "Taumarunui" at bounding box center [702, 487] width 95 height 16
paste input "3920"
type input "3920"
click at [185, 525] on span "Save" at bounding box center [183, 527] width 18 height 11
click at [1100, 525] on button "Next" at bounding box center [1101, 527] width 53 height 26
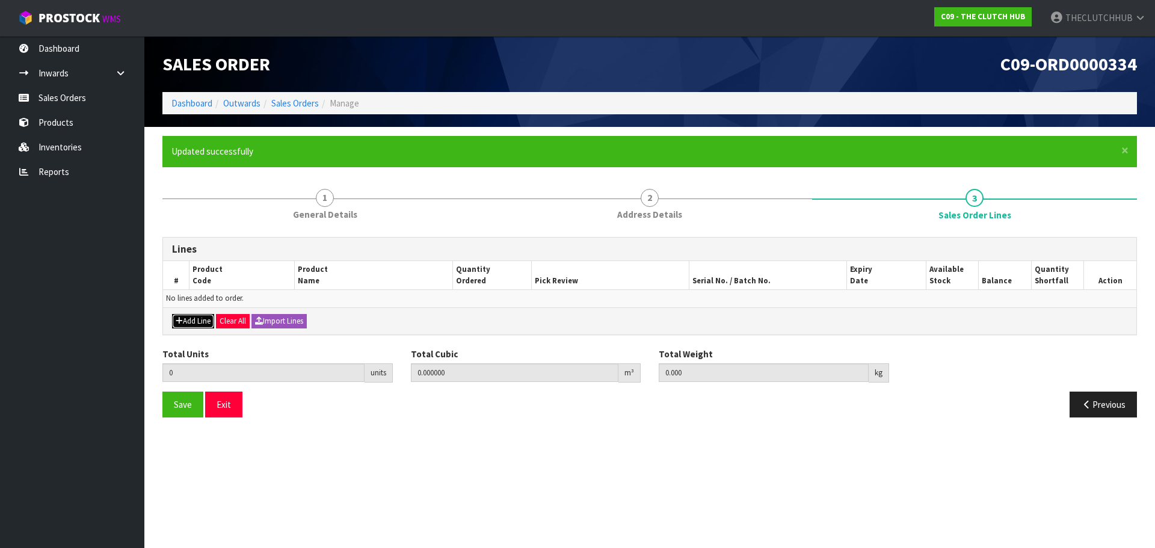
click at [198, 322] on button "Add Line" at bounding box center [193, 321] width 42 height 14
type input "0"
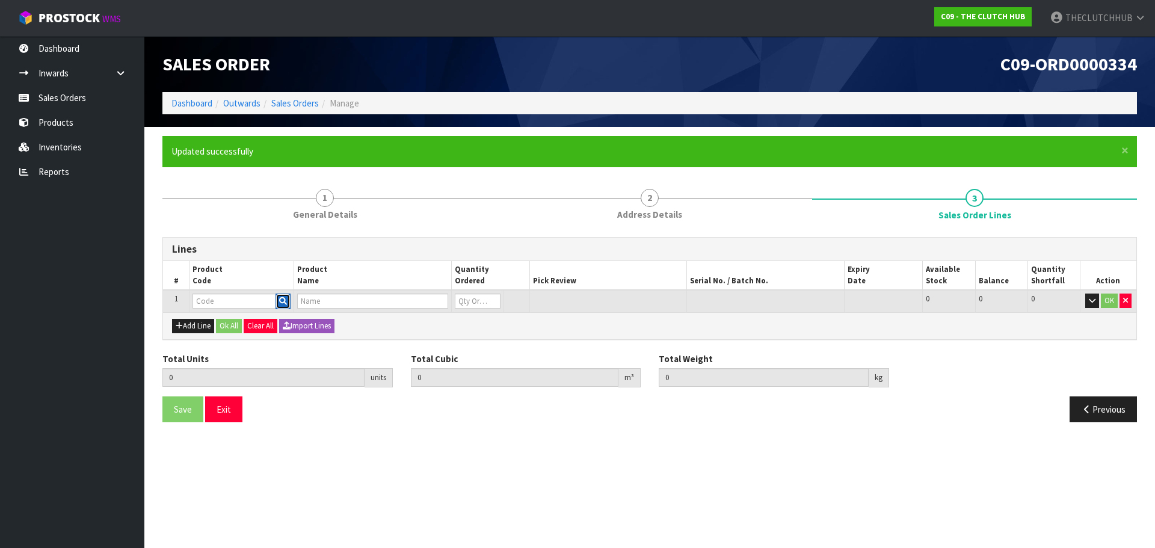
click at [277, 301] on button "button" at bounding box center [283, 302] width 15 height 16
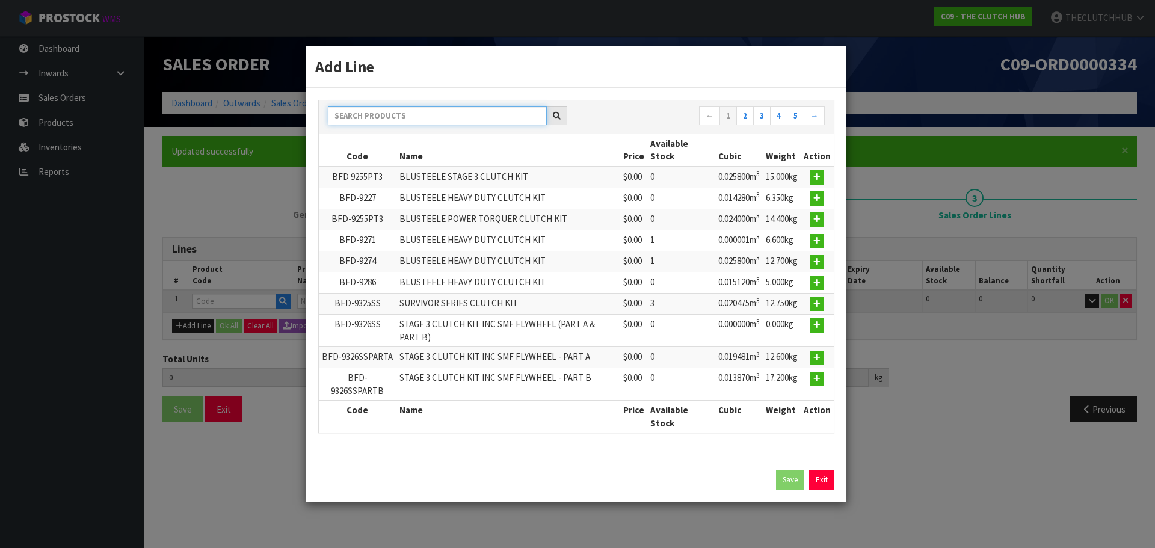
click at [377, 121] on input "text" at bounding box center [437, 115] width 219 height 19
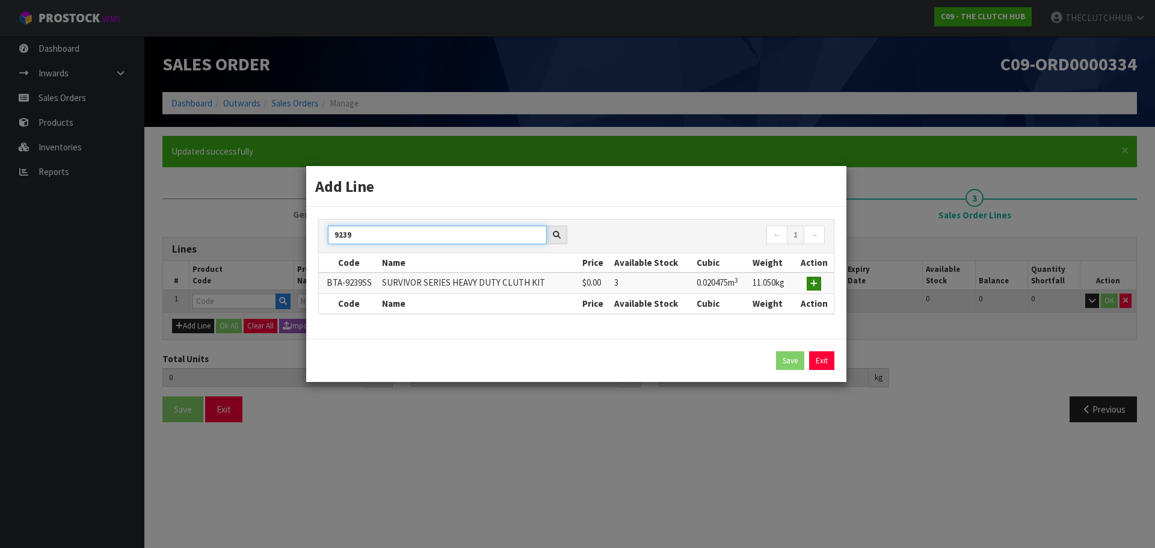
type input "9239"
click at [812, 283] on icon "button" at bounding box center [813, 284] width 7 height 8
type input "0.000000"
type input "0.000"
type input "BTA-9239SS"
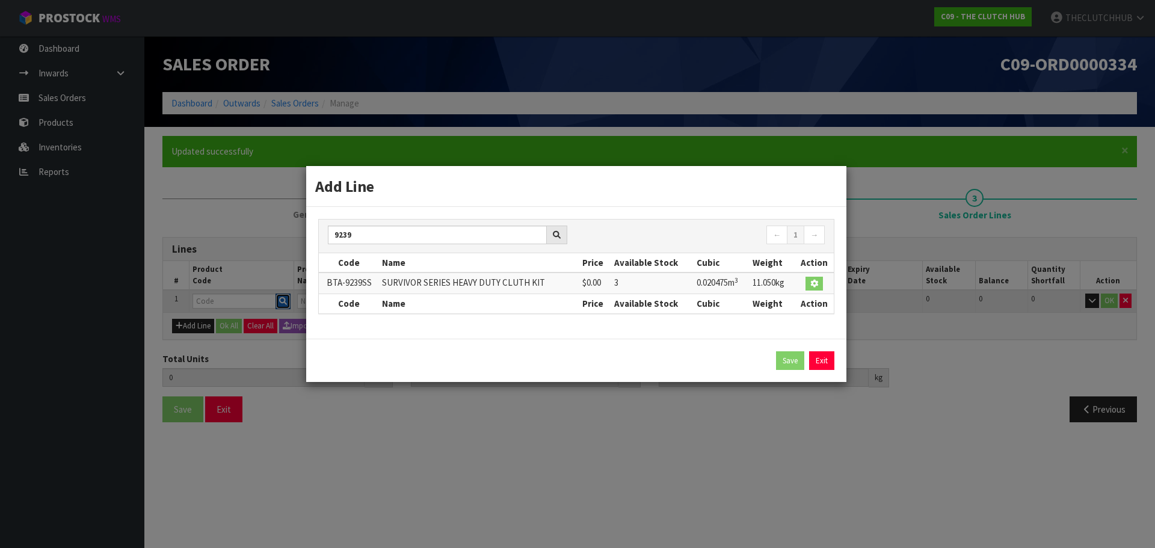
type input "SURVIVOR SERIES HEAVY DUTY CLUTH KIT"
type input "0"
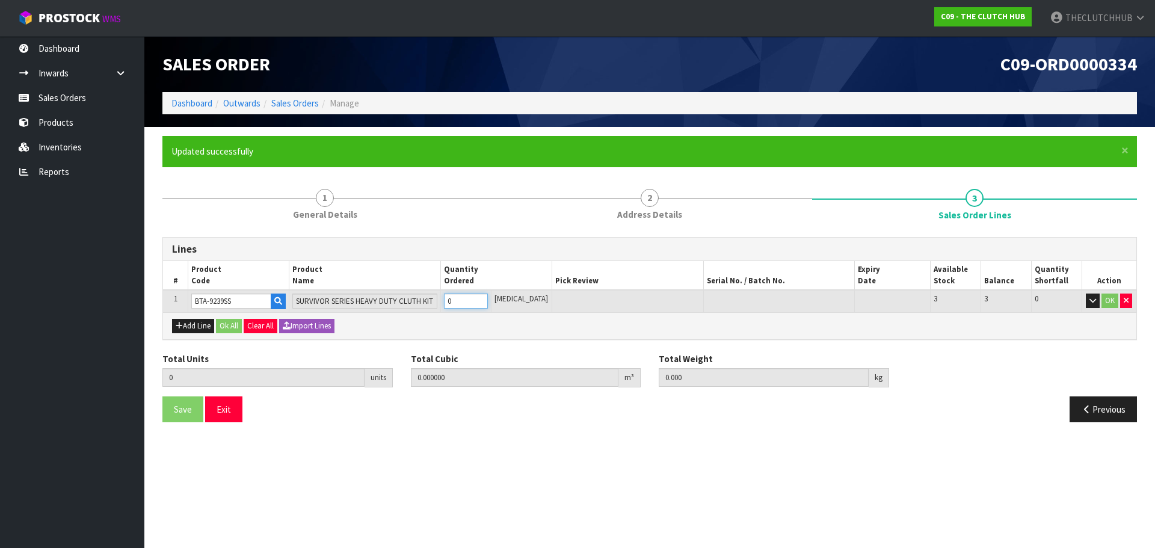
drag, startPoint x: 472, startPoint y: 301, endPoint x: 457, endPoint y: 301, distance: 15.6
click at [457, 301] on input "0" at bounding box center [466, 301] width 44 height 15
type input "1"
type input "0.020475"
type input "11.05"
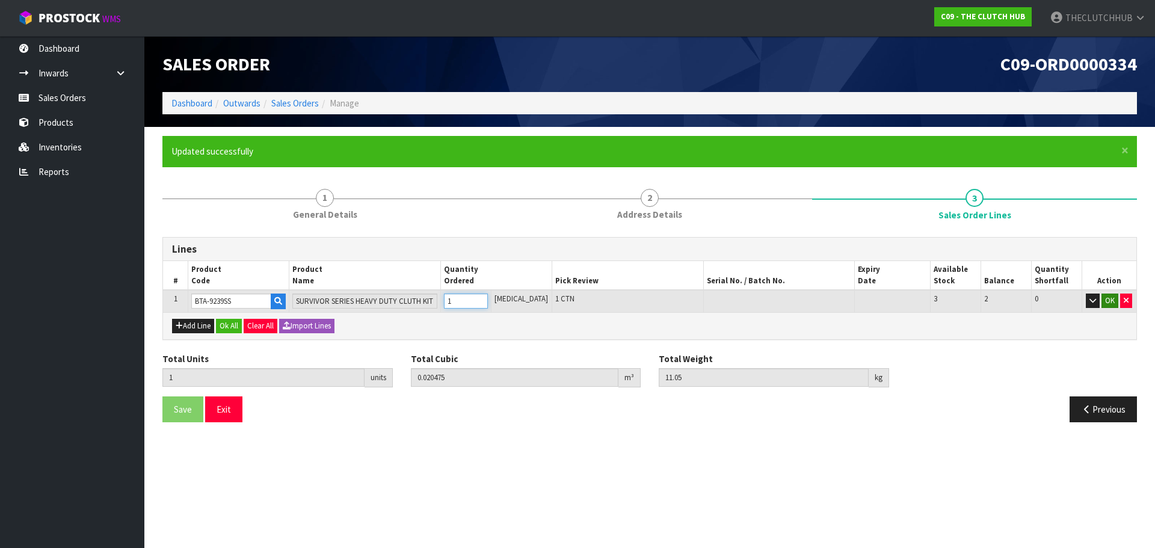
type input "1"
click at [1107, 302] on button "OK" at bounding box center [1110, 301] width 17 height 14
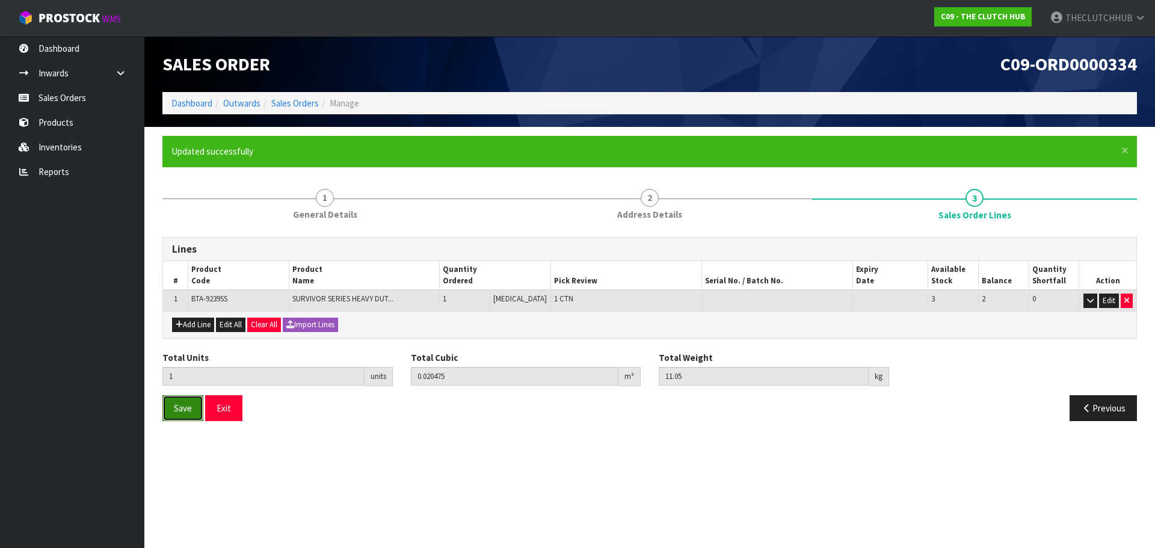
click at [176, 412] on span "Save" at bounding box center [183, 407] width 18 height 11
click at [221, 407] on button "Exit" at bounding box center [223, 408] width 37 height 26
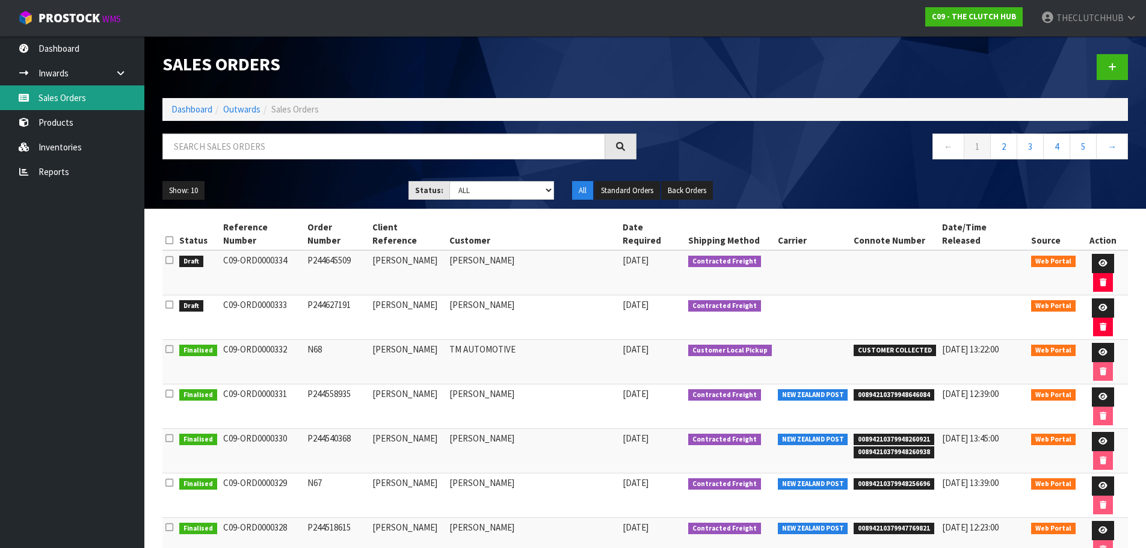
click at [53, 97] on link "Sales Orders" at bounding box center [72, 97] width 144 height 25
click at [1118, 63] on link at bounding box center [1112, 67] width 31 height 26
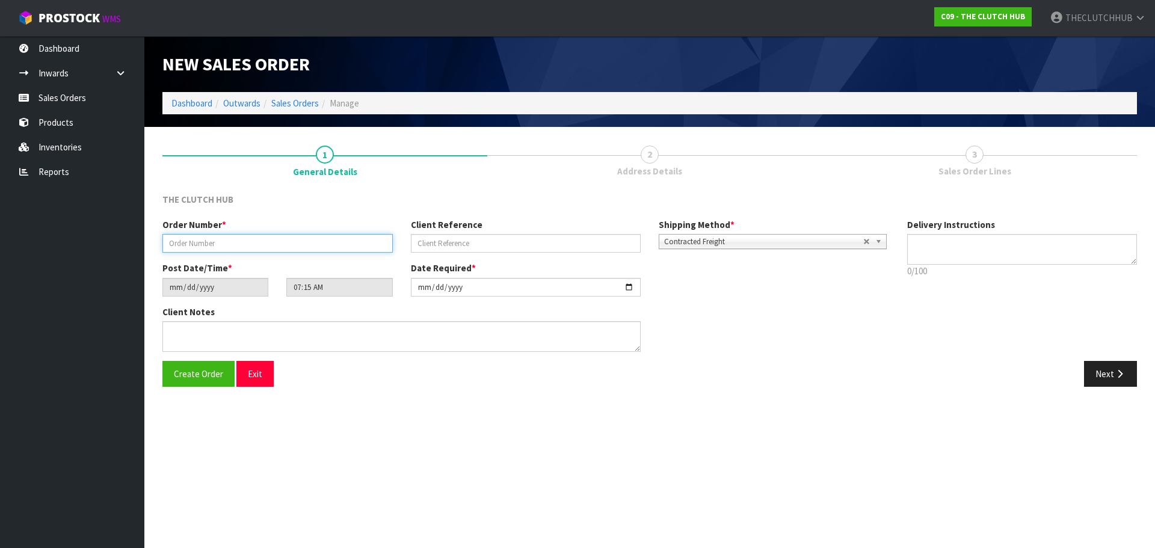
paste input "P244637109"
type input "P244637109"
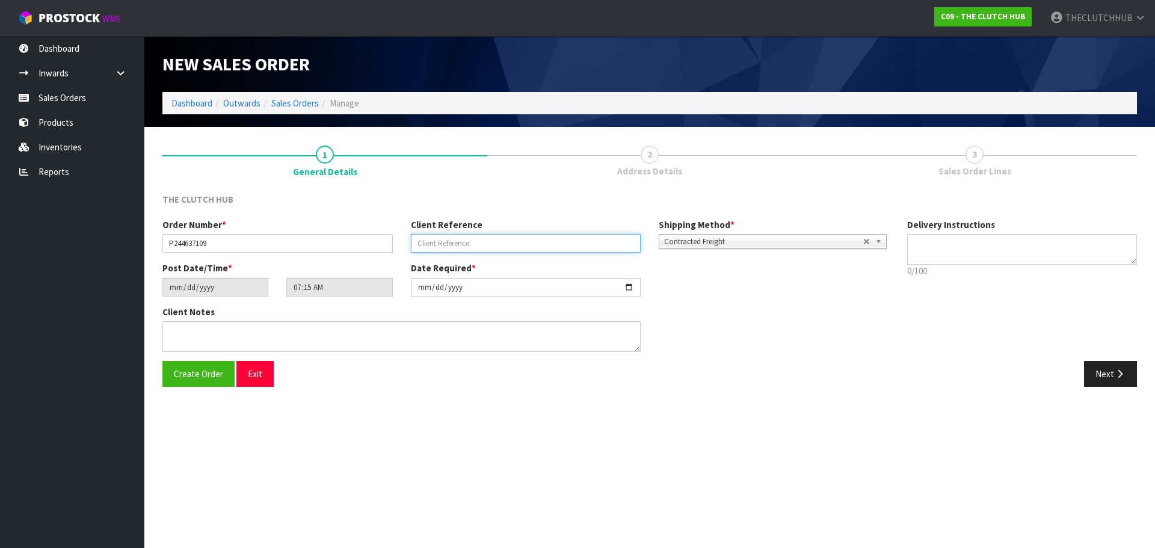
paste input "[PERSON_NAME]"
type input "[PERSON_NAME]"
click at [202, 377] on span "Create Order" at bounding box center [198, 373] width 49 height 11
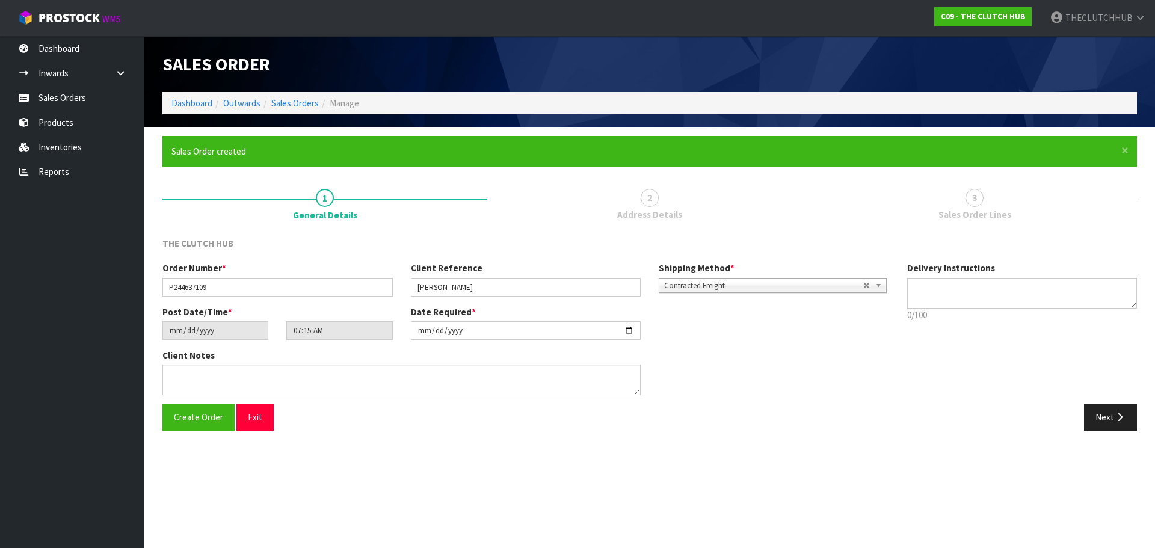
type input "09:15:00.000"
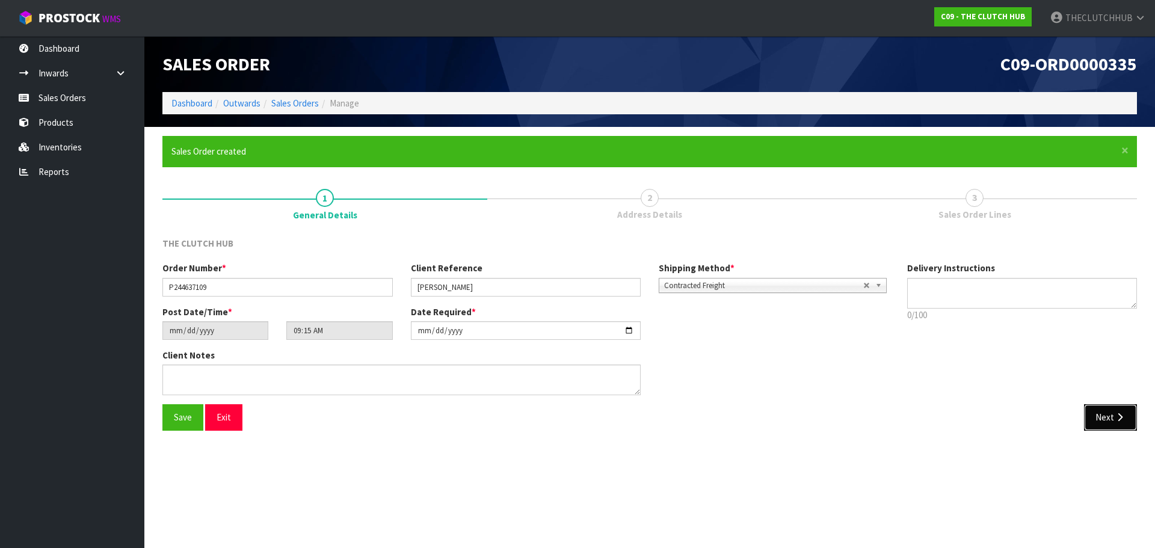
click at [1115, 422] on button "Next" at bounding box center [1110, 417] width 53 height 26
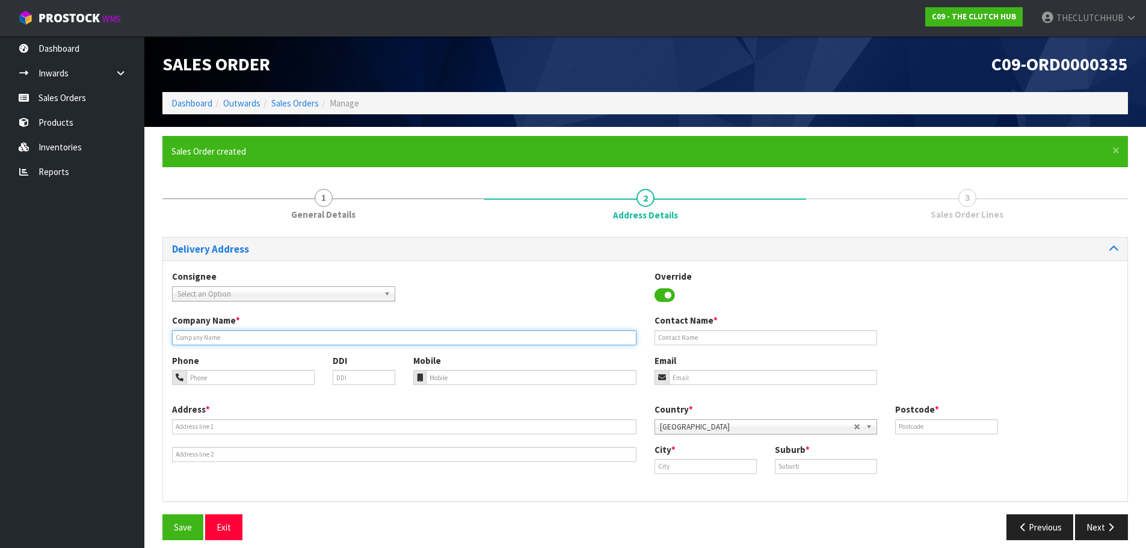
paste input "[PERSON_NAME]"
type input "[PERSON_NAME]"
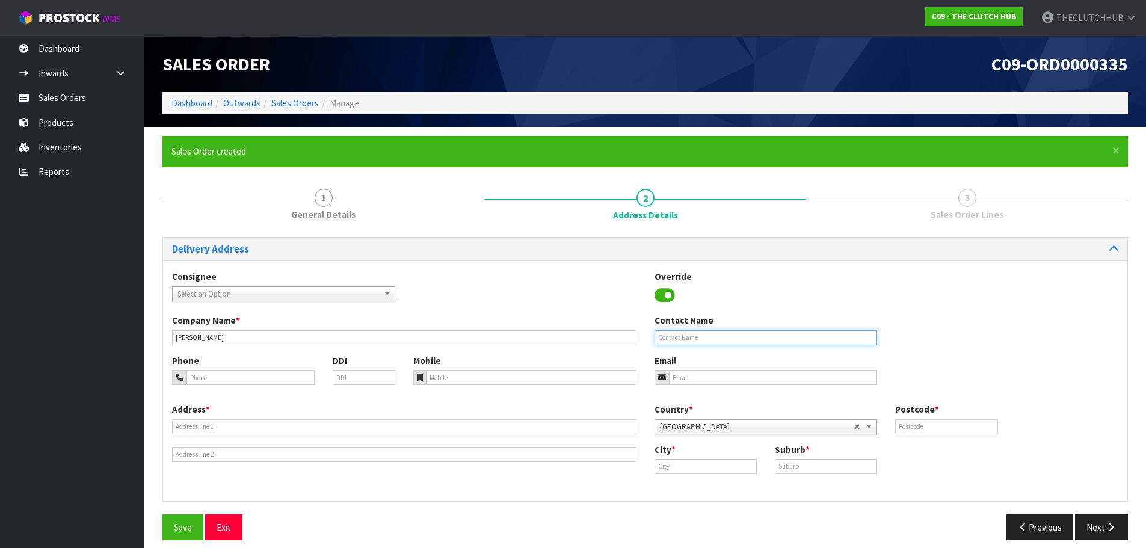
paste input "[PERSON_NAME]"
type input "[PERSON_NAME]"
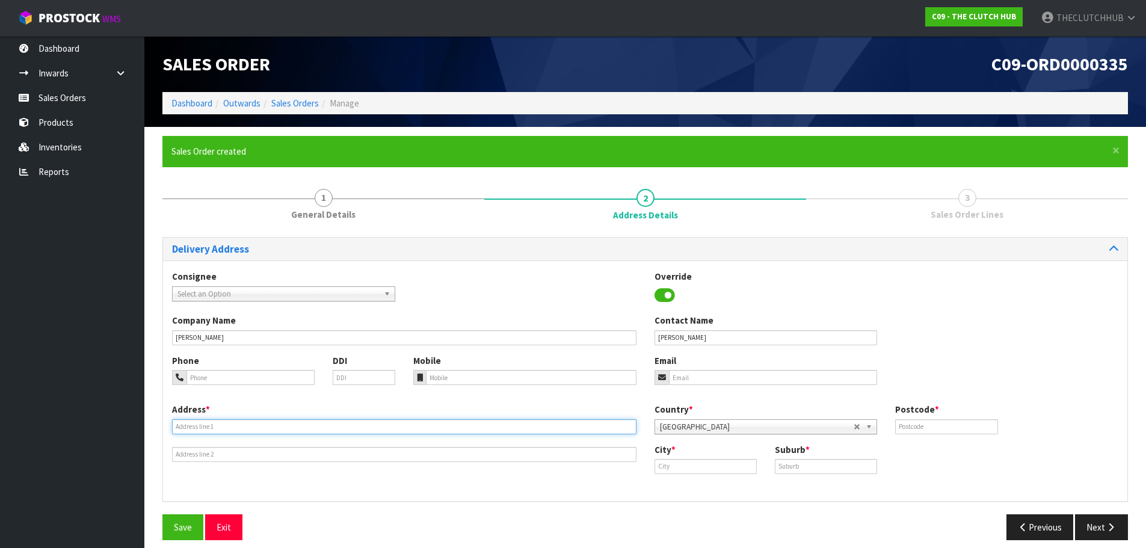
paste input "27 TWICKENHAM COURT BETHLEHEM"
type input "27 TWICKENHAM COURT BETHLEHEM"
paste input "021 2369723"
type input "021 2369723"
paste input "[EMAIL_ADDRESS][DOMAIN_NAME]"
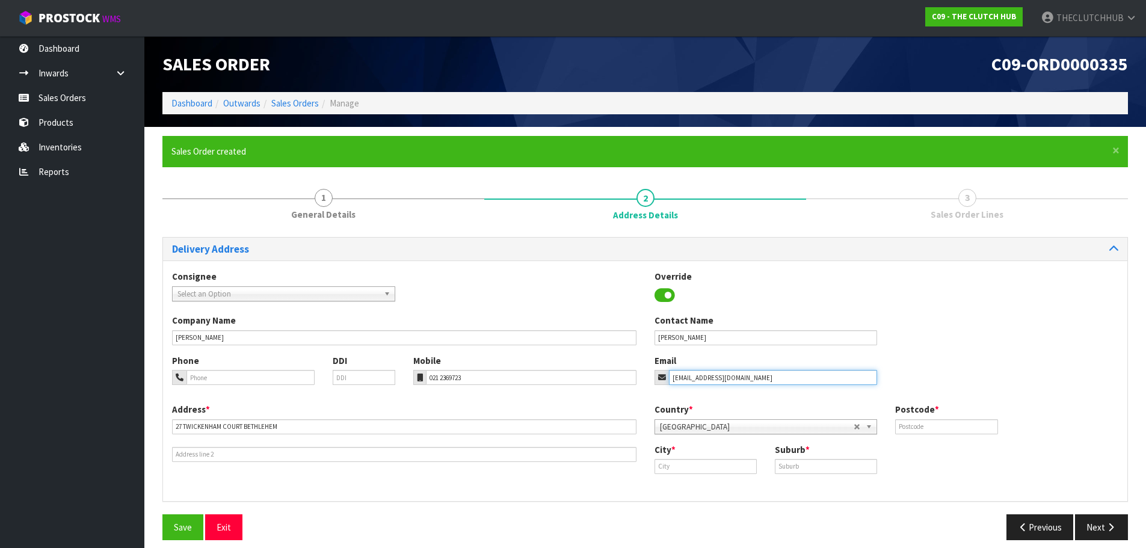
type input "[EMAIL_ADDRESS][DOMAIN_NAME]"
paste input "[GEOGRAPHIC_DATA]"
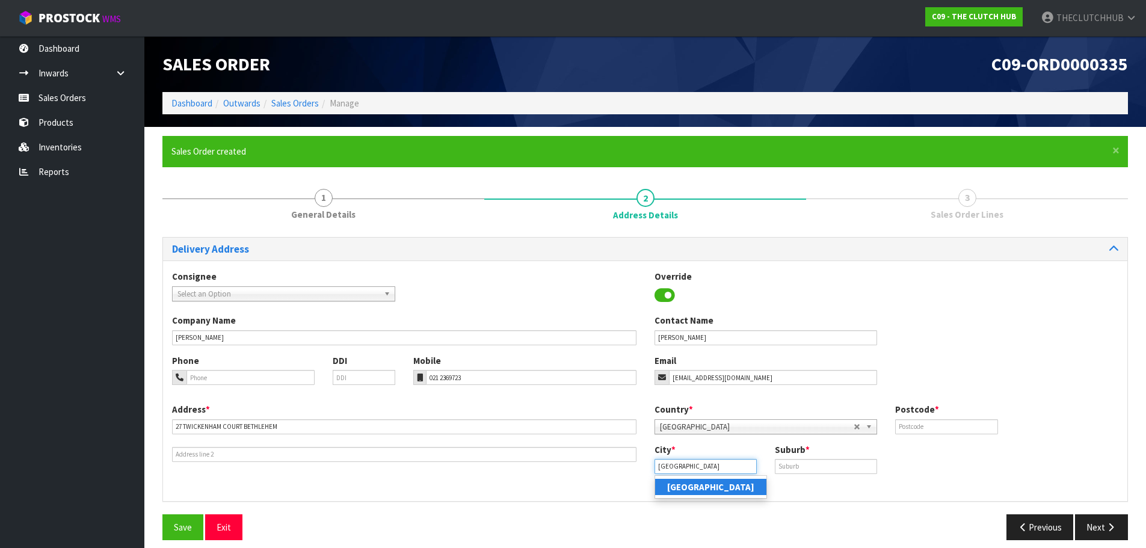
type input "[GEOGRAPHIC_DATA]"
drag, startPoint x: 702, startPoint y: 488, endPoint x: 721, endPoint y: 486, distance: 19.4
click at [703, 488] on strong "[GEOGRAPHIC_DATA]" at bounding box center [710, 486] width 87 height 11
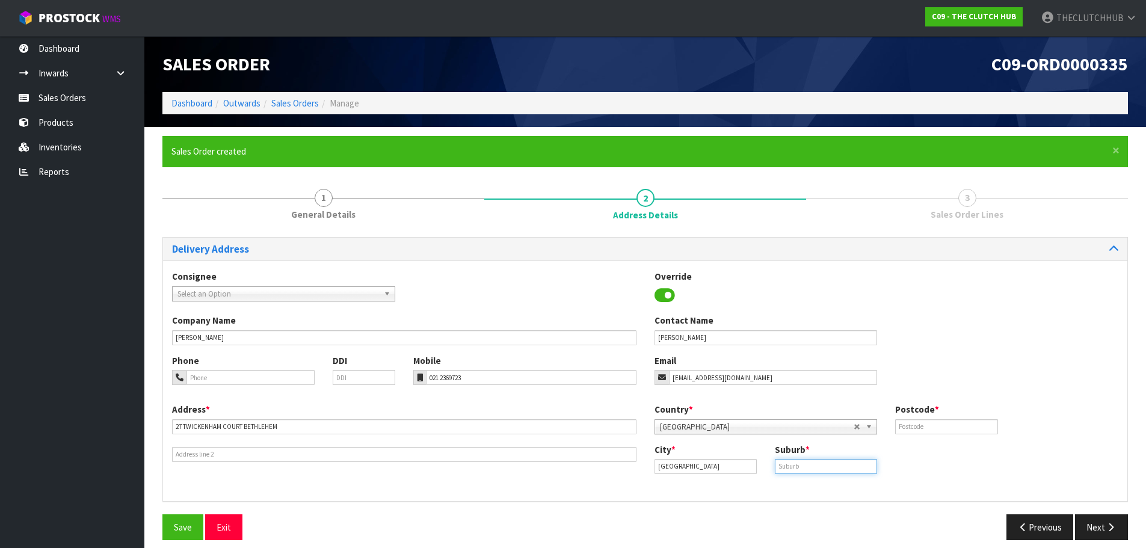
paste input "3110"
type input "3110"
click at [919, 430] on input "text" at bounding box center [946, 426] width 102 height 15
paste input "3110"
type input "3110"
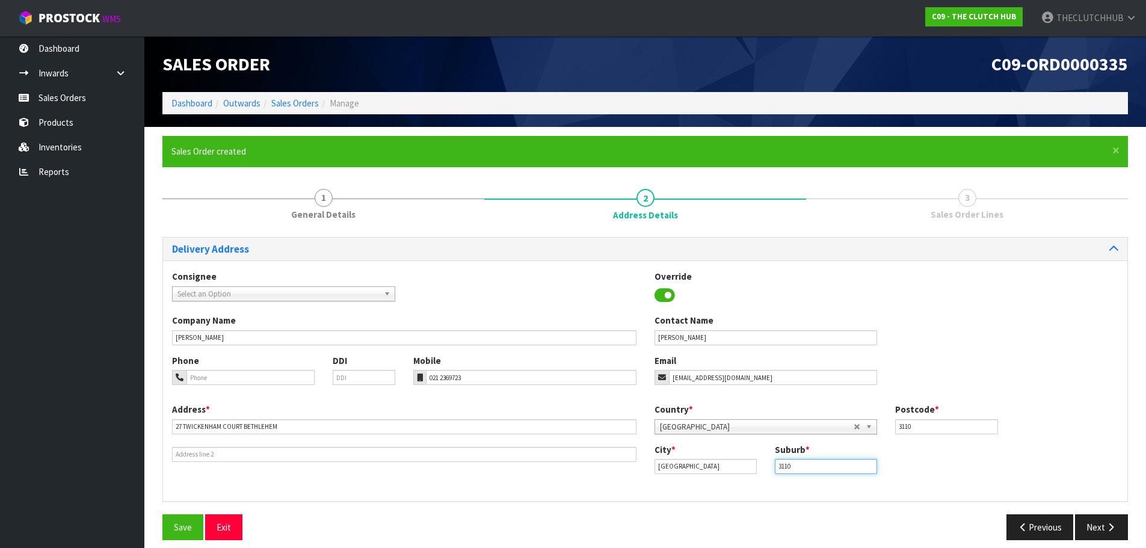
drag, startPoint x: 798, startPoint y: 463, endPoint x: 762, endPoint y: 466, distance: 36.9
click at [764, 467] on div "City * [GEOGRAPHIC_DATA] Suburb * 3110" at bounding box center [887, 463] width 483 height 40
paste input "[GEOGRAPHIC_DATA]"
type input "[GEOGRAPHIC_DATA]"
click at [183, 523] on span "Save" at bounding box center [183, 527] width 18 height 11
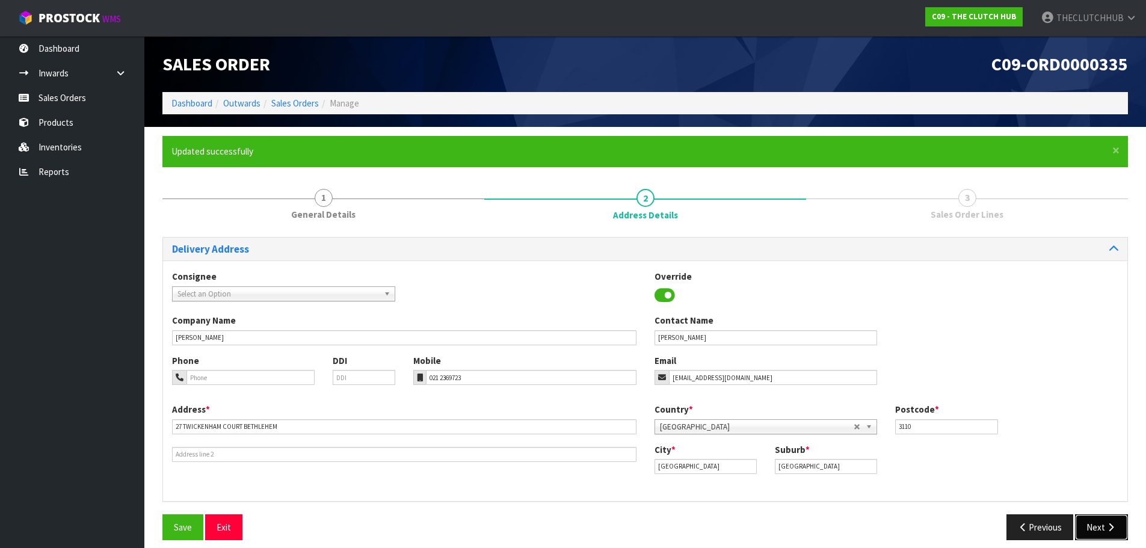
click at [1099, 522] on button "Next" at bounding box center [1101, 527] width 53 height 26
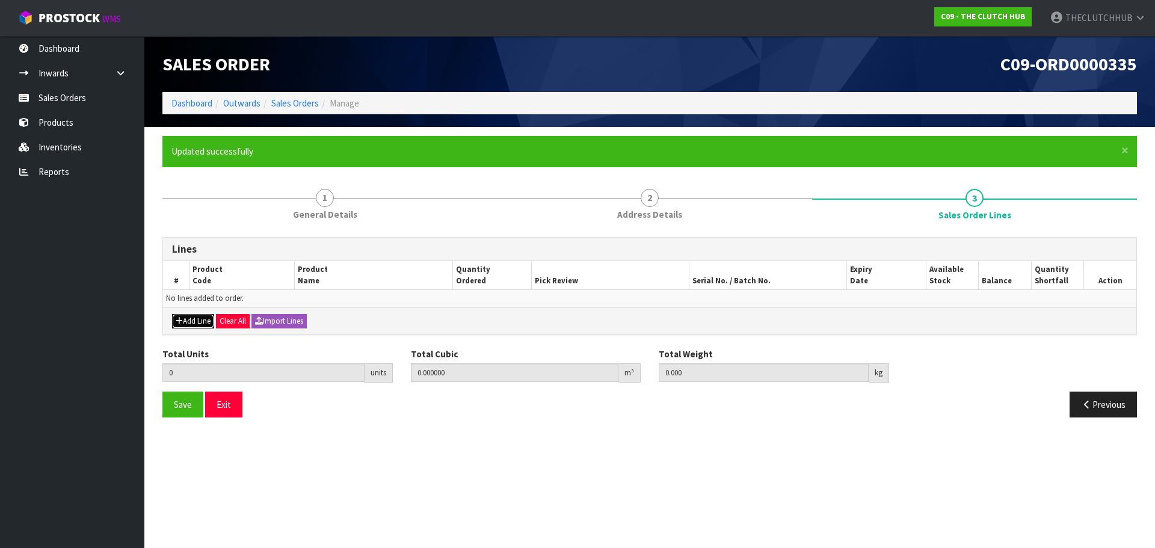
click at [194, 319] on button "Add Line" at bounding box center [193, 321] width 42 height 14
type input "0"
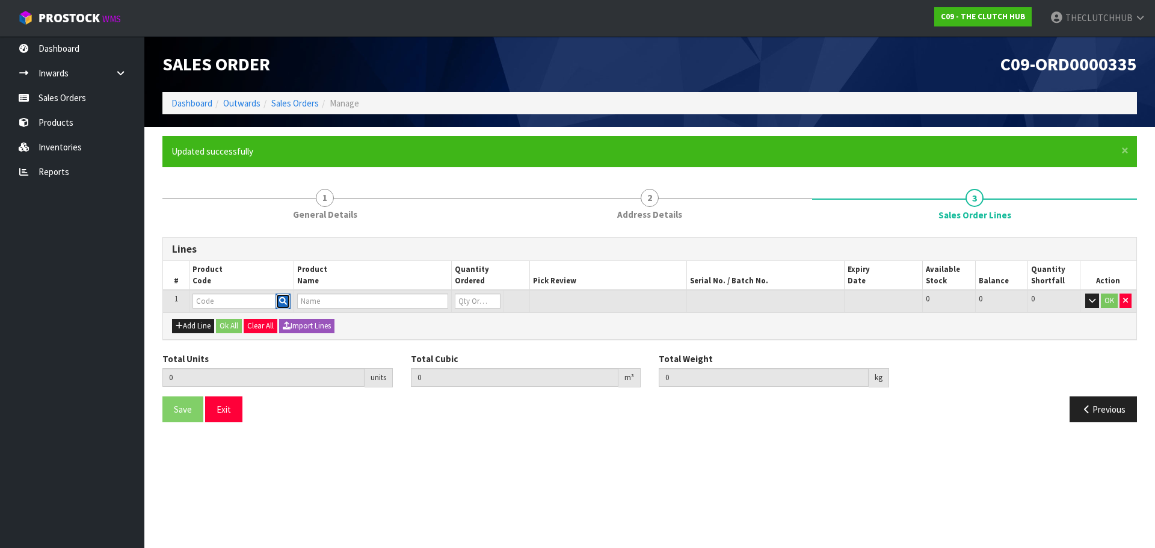
click at [283, 300] on icon "button" at bounding box center [283, 301] width 8 height 8
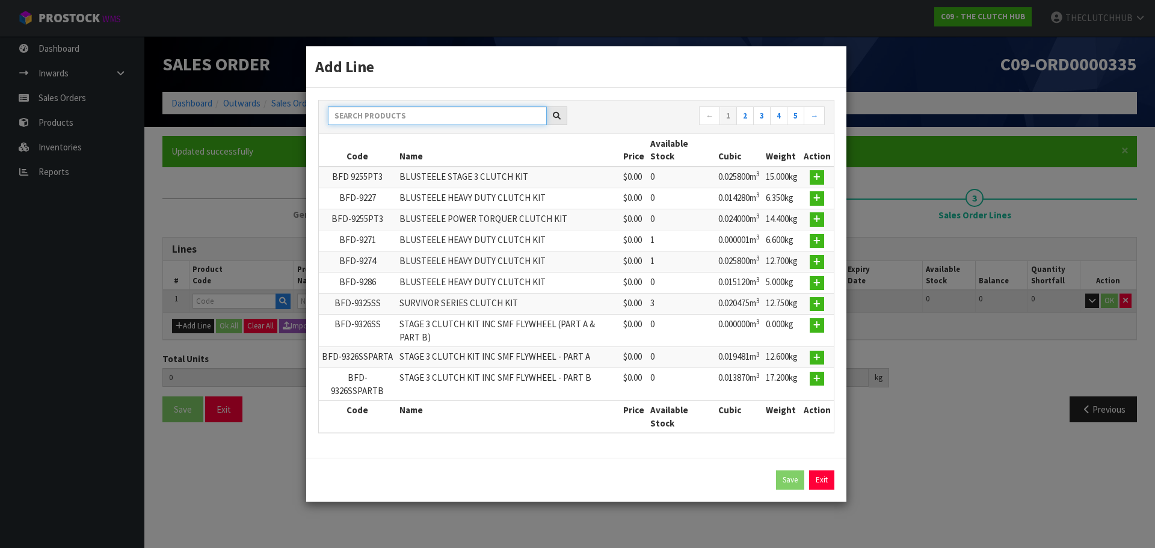
click at [425, 119] on input "text" at bounding box center [437, 115] width 219 height 19
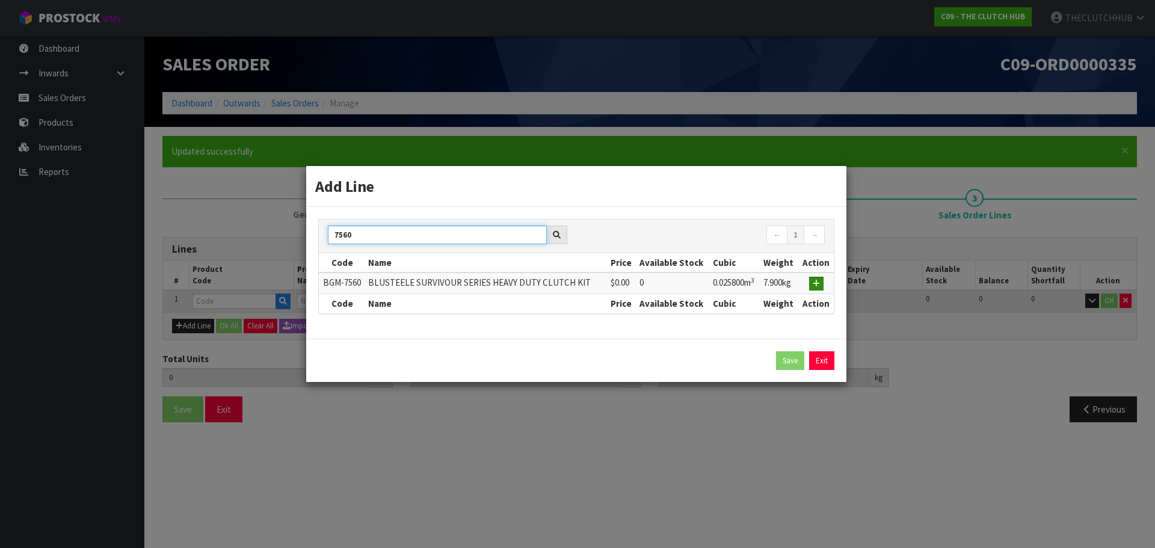
type input "7560"
click at [815, 284] on icon "button" at bounding box center [816, 284] width 7 height 8
type input "0.000000"
type input "0.000"
type input "BGM-7560"
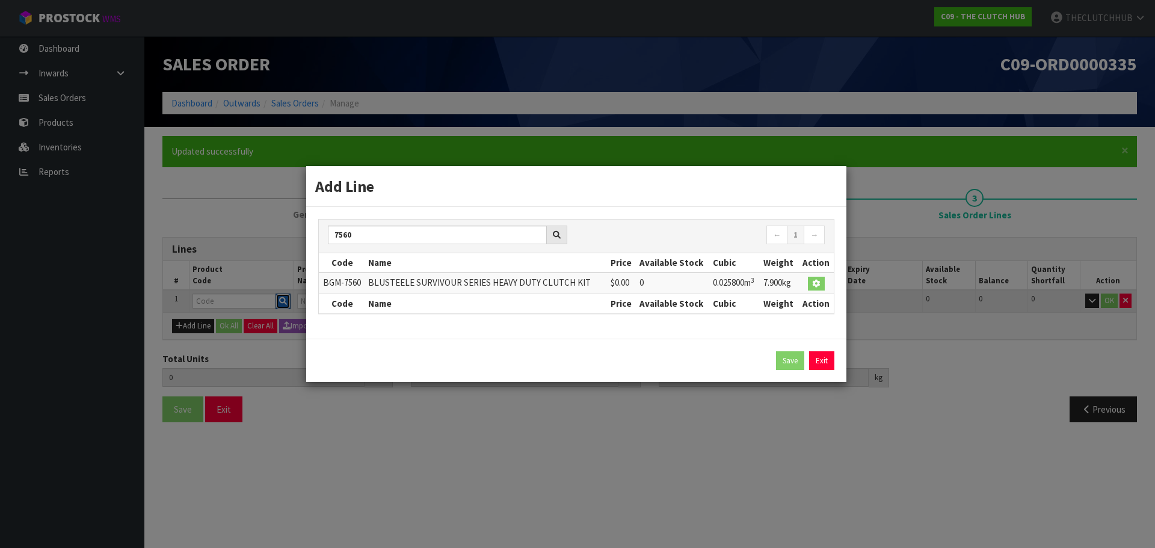
type input "BLUSTEELE SURVIVOUR SERIES HEAVY DUTY CLUTCH KIT"
type input "0"
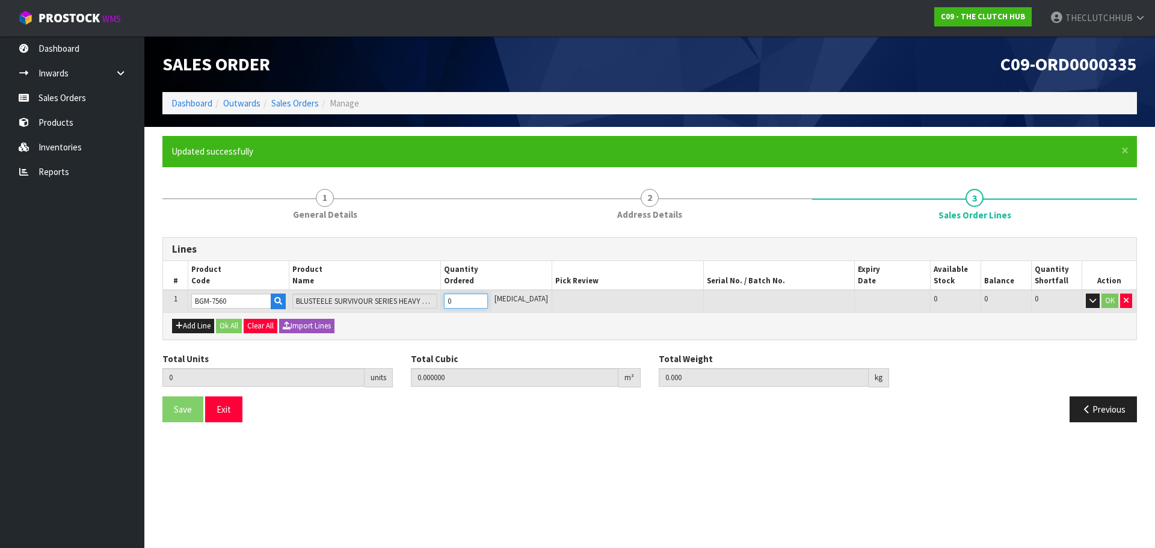
click at [455, 301] on input "0" at bounding box center [466, 301] width 44 height 15
type input "1"
type input "0.0258"
type input "7.9"
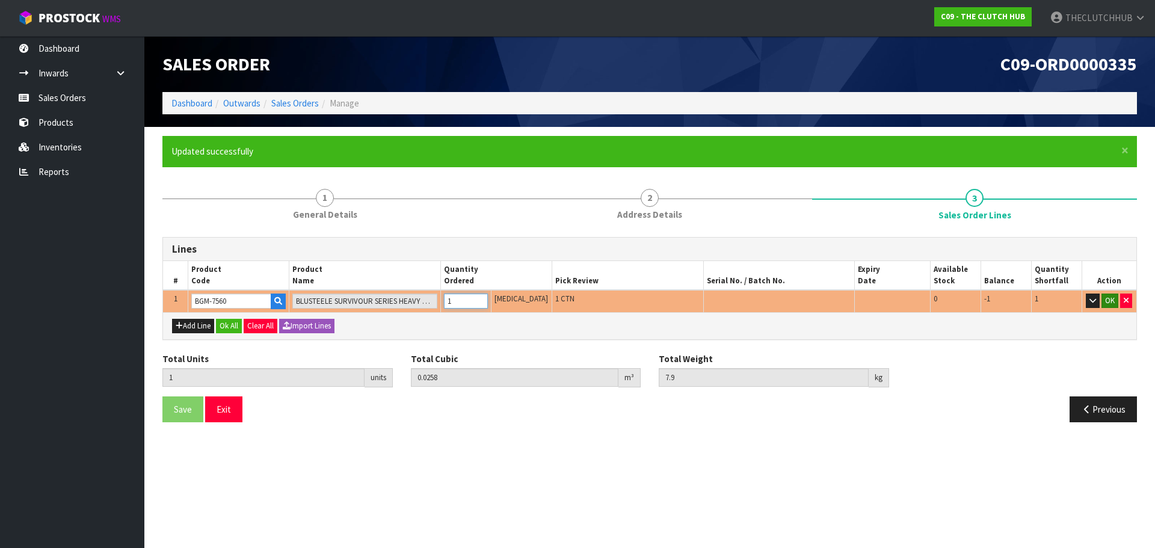
type input "1"
click at [1106, 302] on button "OK" at bounding box center [1110, 301] width 17 height 14
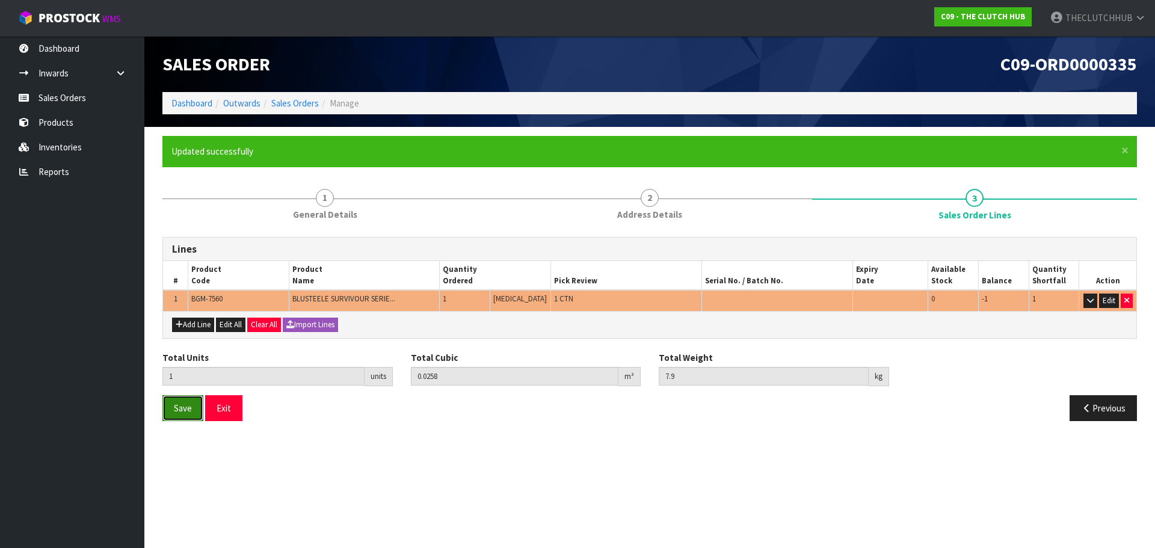
click at [179, 416] on button "Save" at bounding box center [182, 408] width 41 height 26
click at [233, 415] on button "Exit" at bounding box center [223, 408] width 37 height 26
